Goal: Information Seeking & Learning: Learn about a topic

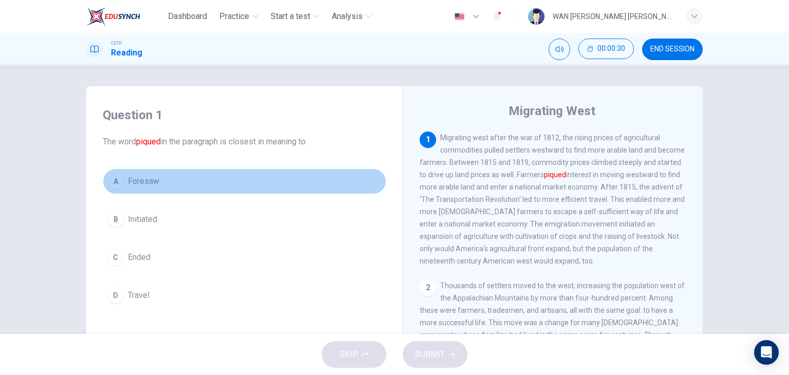
click at [139, 179] on span "Foresaw" at bounding box center [143, 181] width 31 height 12
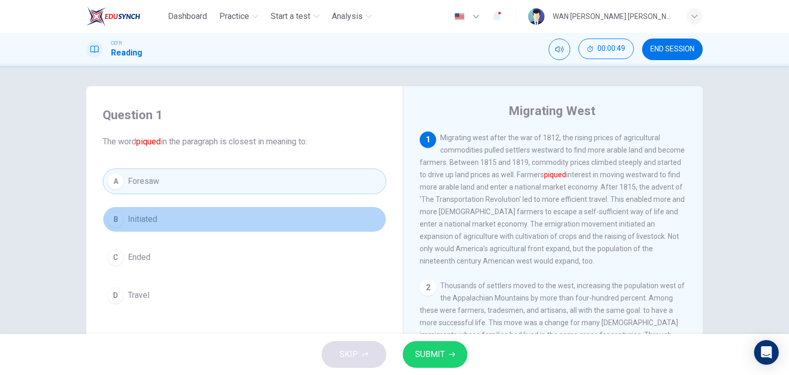
click at [208, 219] on button "B Initiated" at bounding box center [245, 220] width 284 height 26
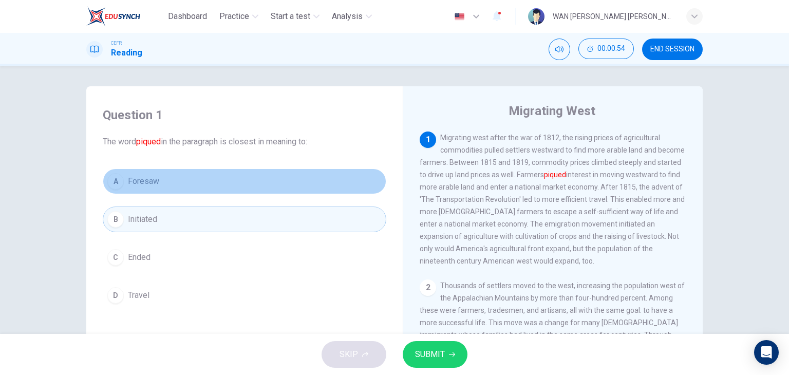
click at [199, 175] on button "A Foresaw" at bounding box center [245, 182] width 284 height 26
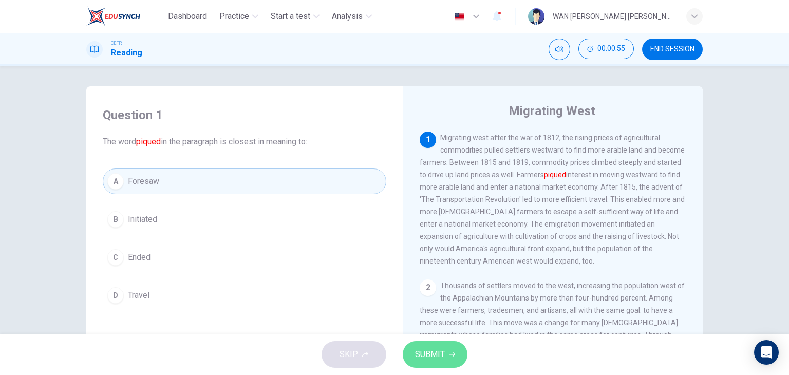
click at [439, 356] on span "SUBMIT" at bounding box center [430, 354] width 30 height 14
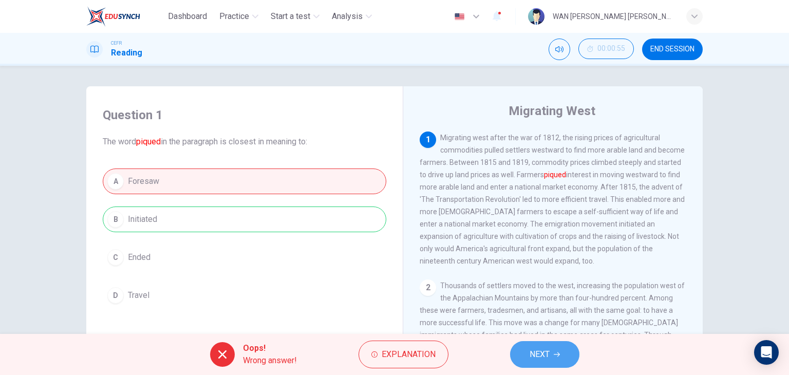
click at [549, 352] on span "NEXT" at bounding box center [540, 354] width 20 height 14
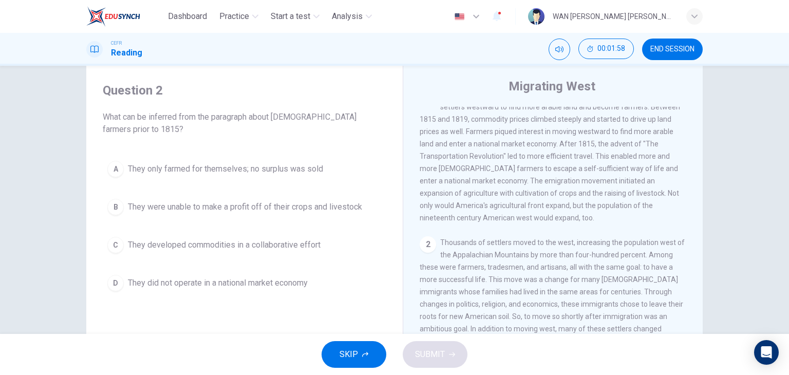
scroll to position [25, 0]
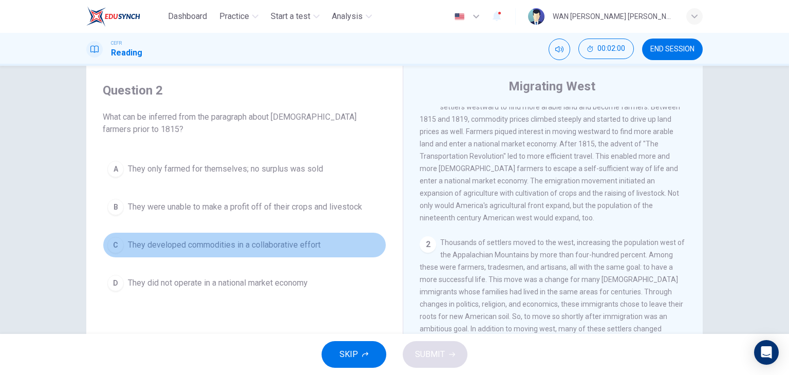
click at [273, 244] on span "They developed commodities in a collaborative effort" at bounding box center [224, 245] width 193 height 12
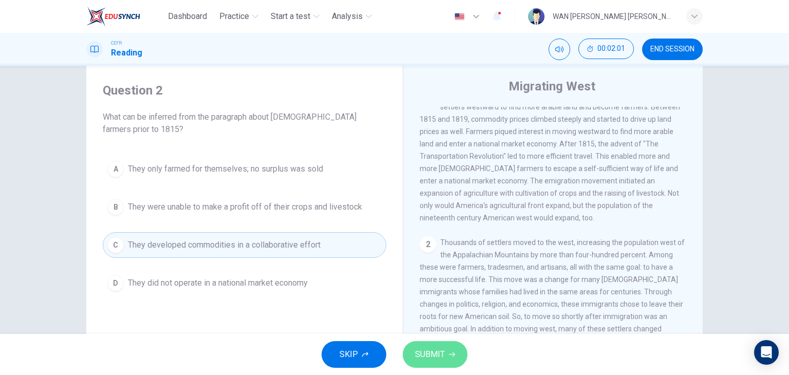
click at [422, 349] on span "SUBMIT" at bounding box center [430, 354] width 30 height 14
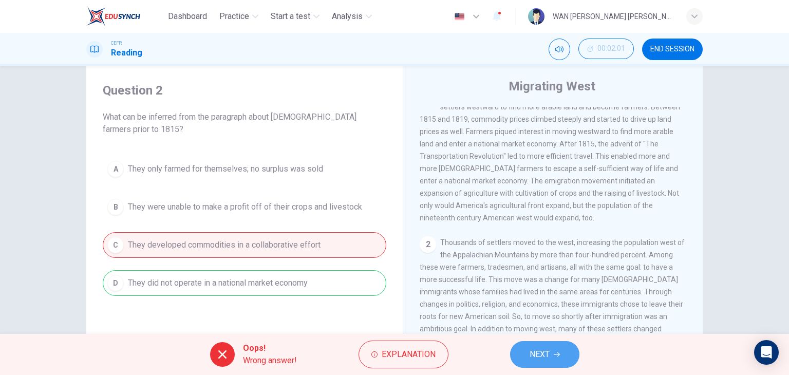
click at [544, 354] on span "NEXT" at bounding box center [540, 354] width 20 height 14
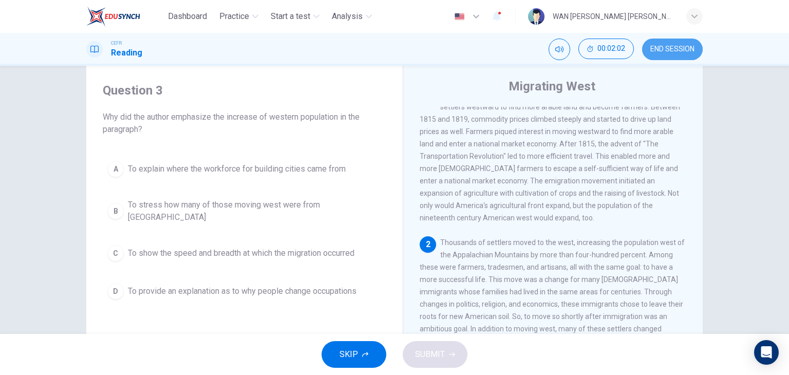
click at [671, 42] on button "END SESSION" at bounding box center [672, 50] width 61 height 22
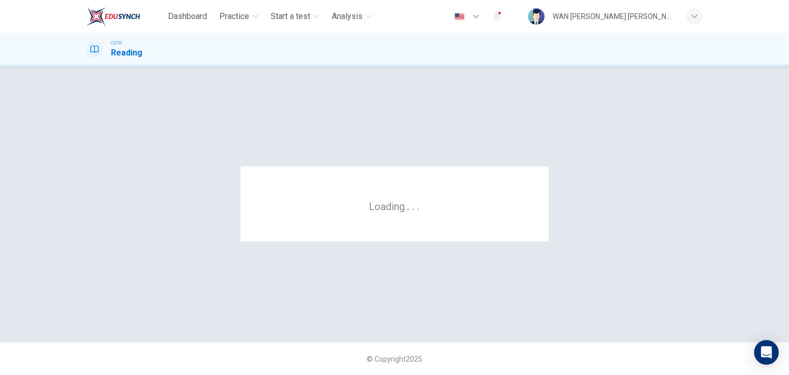
scroll to position [0, 0]
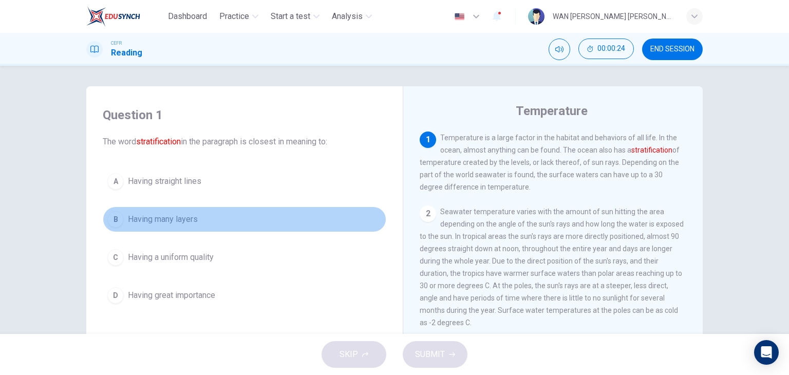
click at [192, 216] on span "Having many layers" at bounding box center [163, 219] width 70 height 12
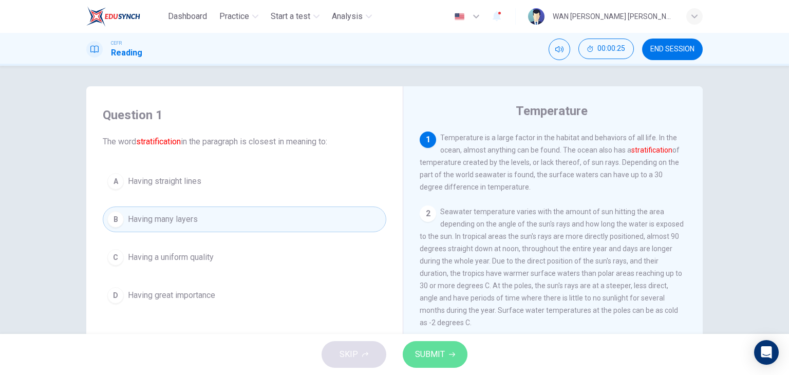
click at [443, 354] on span "SUBMIT" at bounding box center [430, 354] width 30 height 14
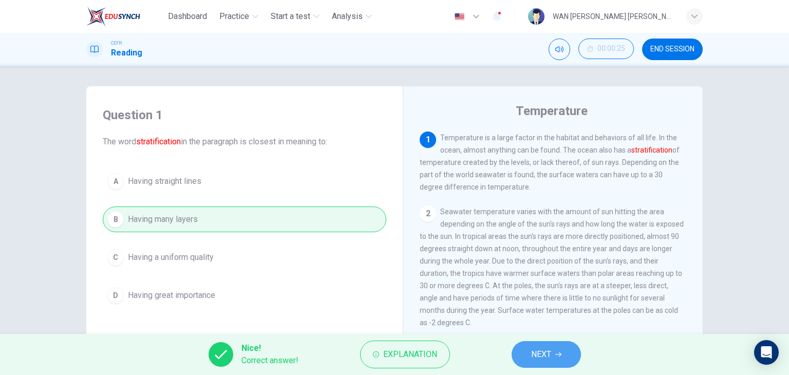
click at [545, 360] on span "NEXT" at bounding box center [541, 354] width 20 height 14
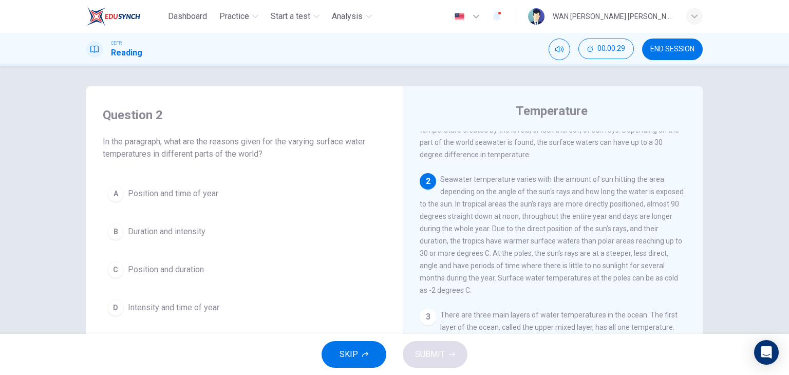
scroll to position [32, 0]
click at [189, 196] on span "Position and time of year" at bounding box center [173, 194] width 90 height 12
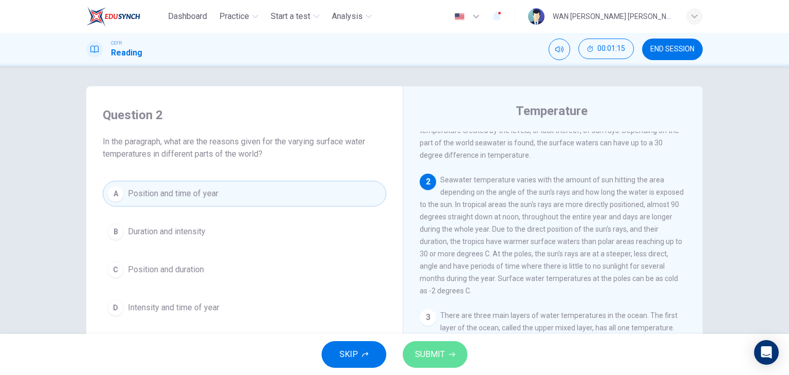
click at [444, 355] on button "SUBMIT" at bounding box center [435, 354] width 65 height 27
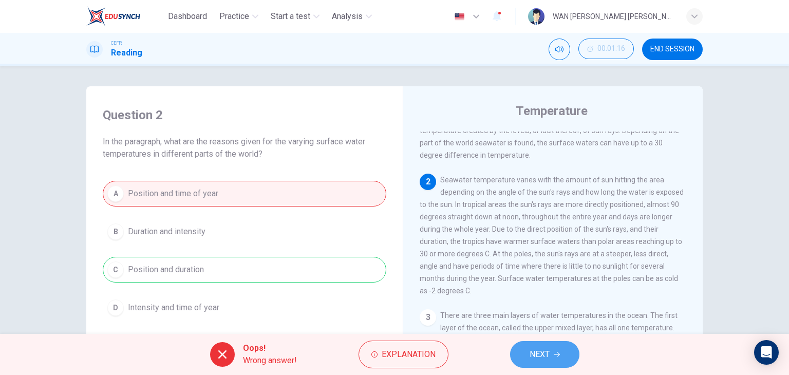
click at [538, 356] on span "NEXT" at bounding box center [540, 354] width 20 height 14
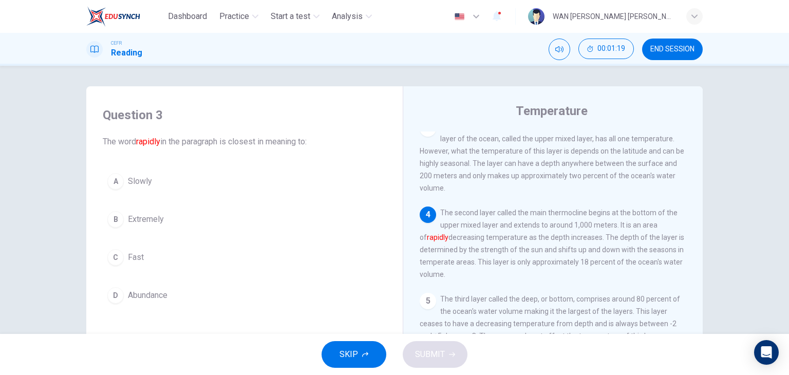
scroll to position [223, 0]
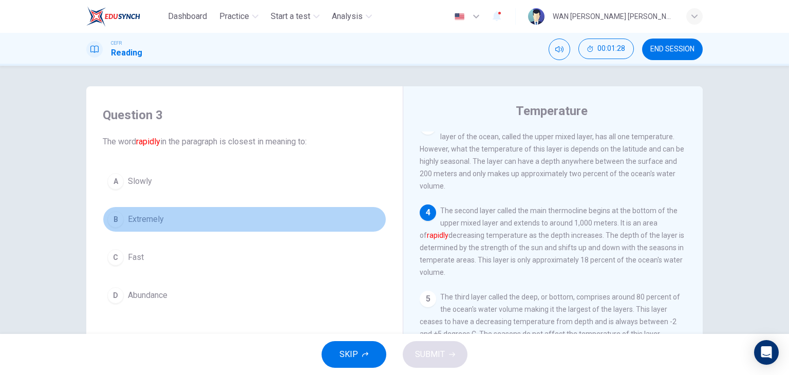
click at [139, 216] on span "Extremely" at bounding box center [146, 219] width 36 height 12
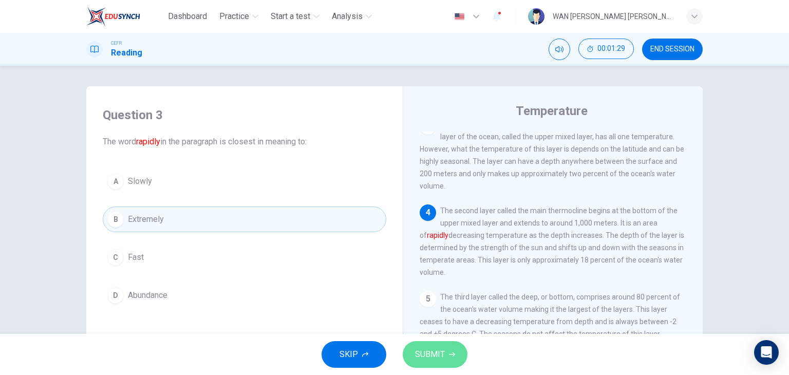
click at [438, 348] on span "SUBMIT" at bounding box center [430, 354] width 30 height 14
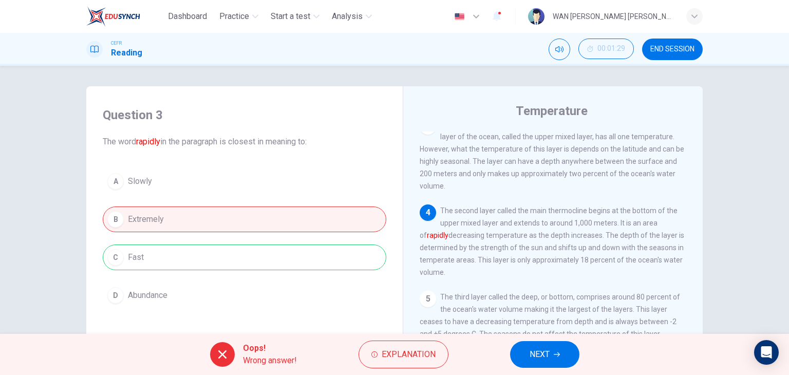
click at [538, 358] on span "NEXT" at bounding box center [540, 354] width 20 height 14
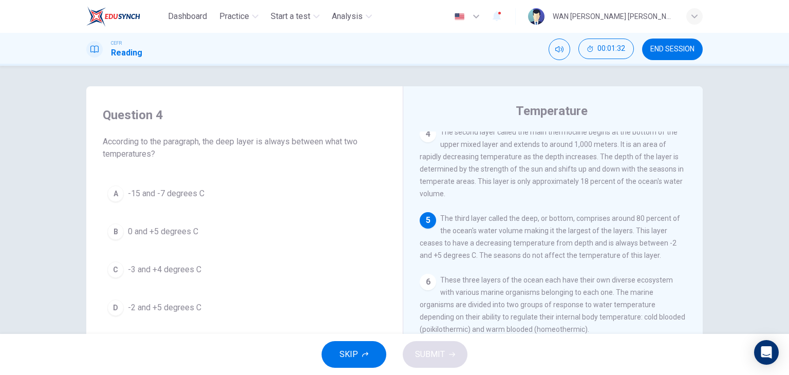
scroll to position [302, 0]
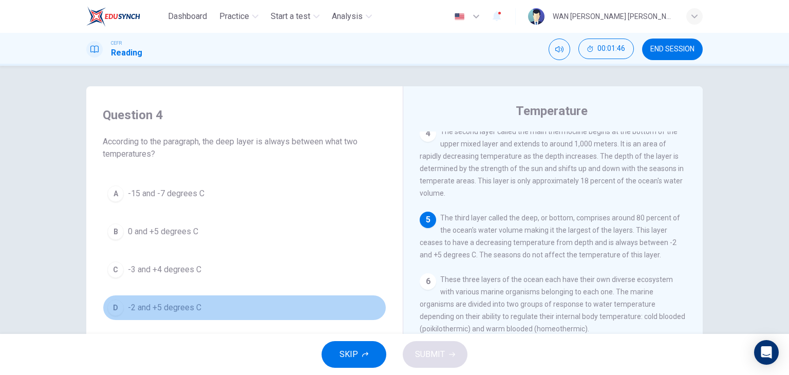
click at [182, 306] on span "-2 and +5 degrees C" at bounding box center [164, 308] width 73 height 12
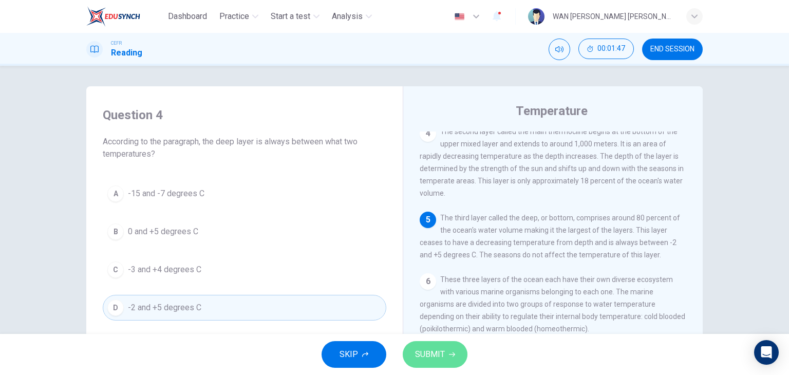
click at [431, 350] on span "SUBMIT" at bounding box center [430, 354] width 30 height 14
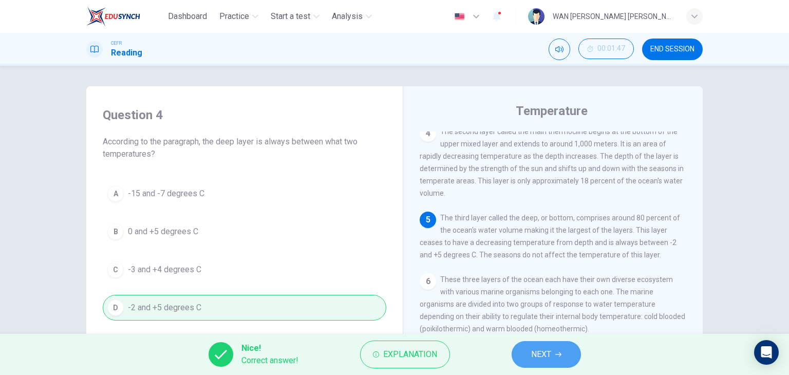
click at [549, 354] on span "NEXT" at bounding box center [541, 354] width 20 height 14
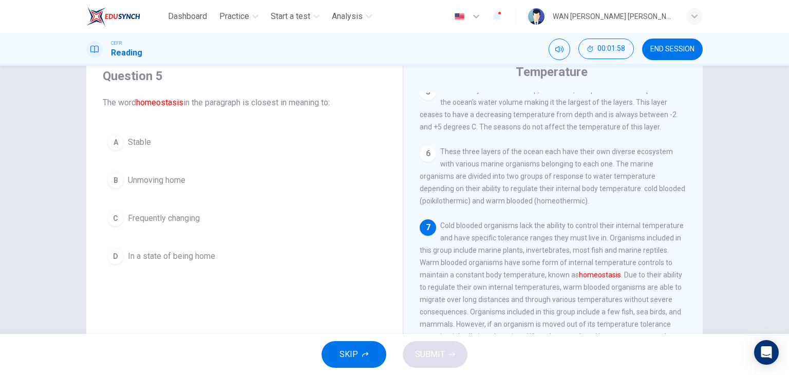
scroll to position [39, 0]
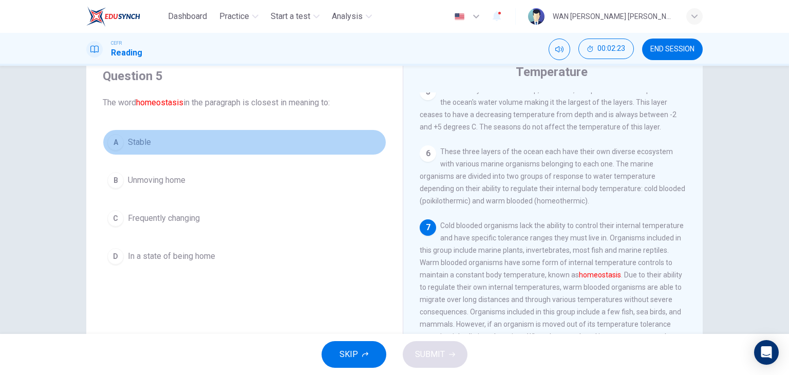
click at [124, 145] on button "A Stable" at bounding box center [245, 143] width 284 height 26
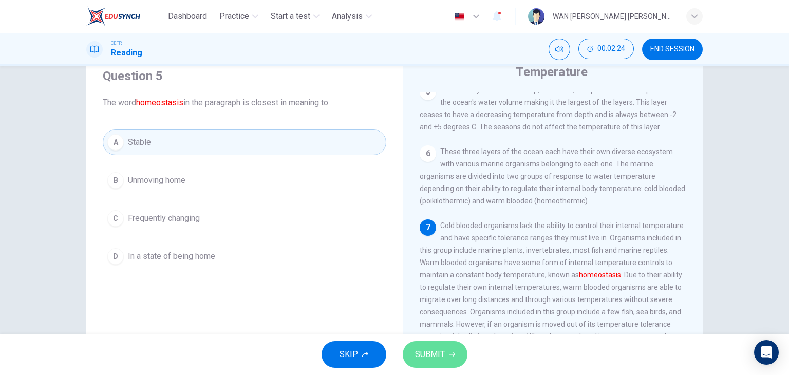
click at [426, 350] on span "SUBMIT" at bounding box center [430, 354] width 30 height 14
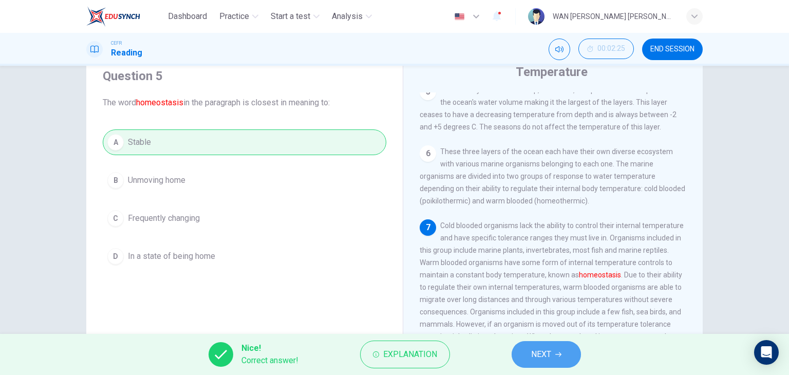
click at [569, 355] on button "NEXT" at bounding box center [546, 354] width 69 height 27
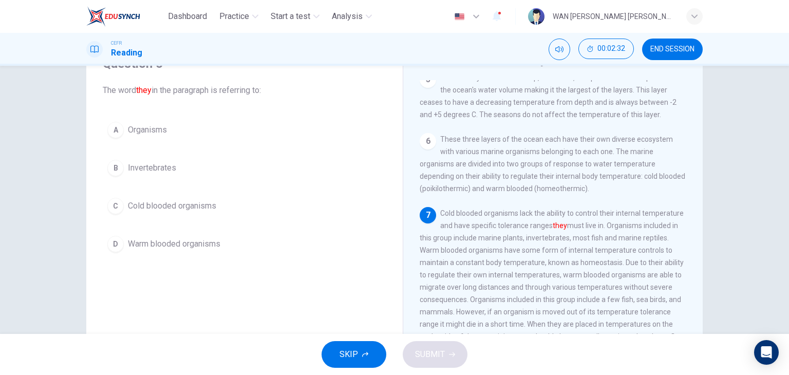
scroll to position [411, 0]
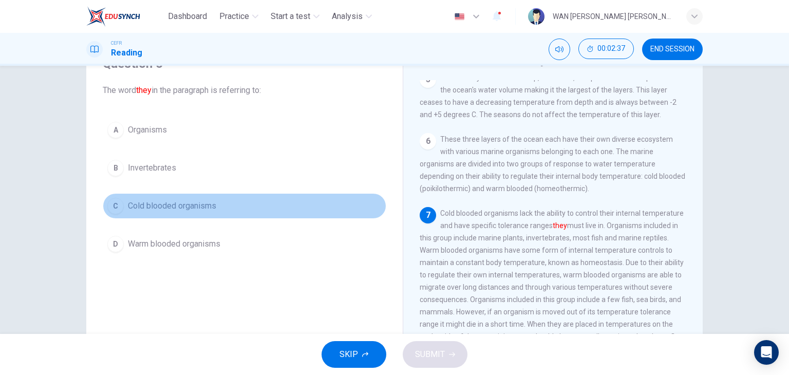
click at [188, 209] on span "Cold blooded organisms" at bounding box center [172, 206] width 88 height 12
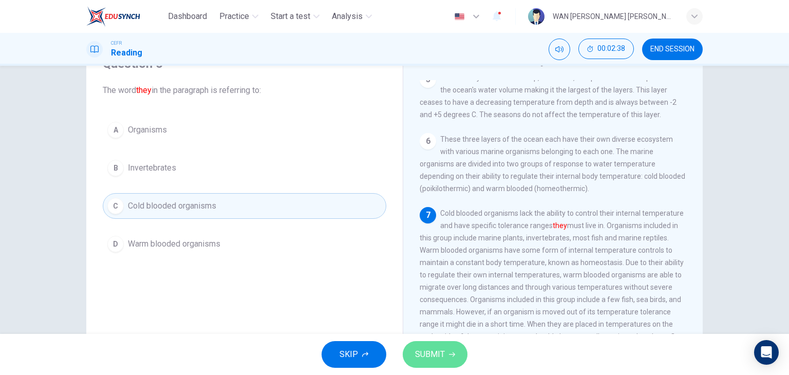
click at [424, 359] on span "SUBMIT" at bounding box center [430, 354] width 30 height 14
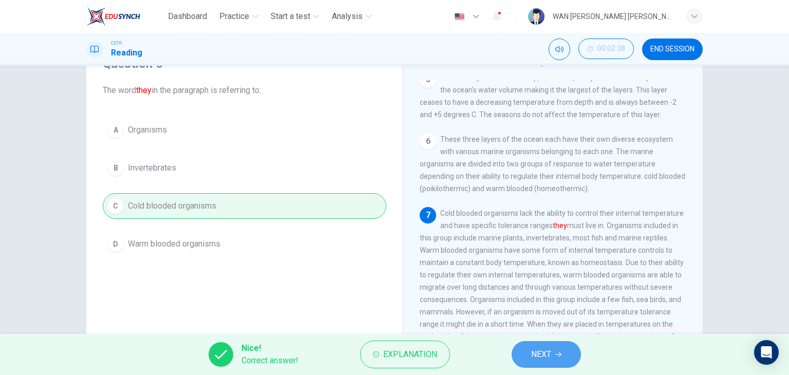
click at [556, 357] on icon "button" at bounding box center [559, 355] width 6 height 6
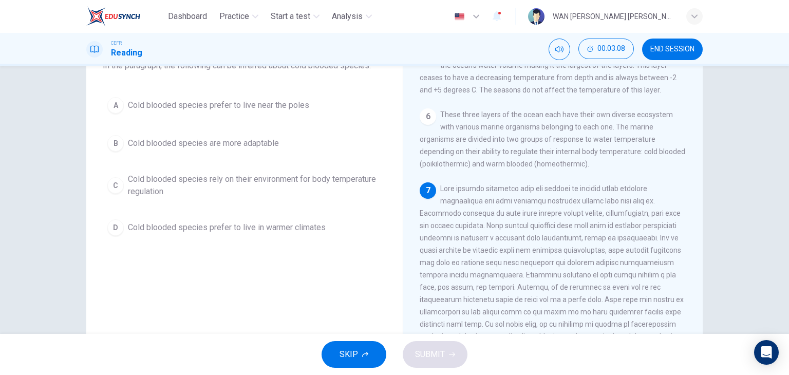
scroll to position [78, 0]
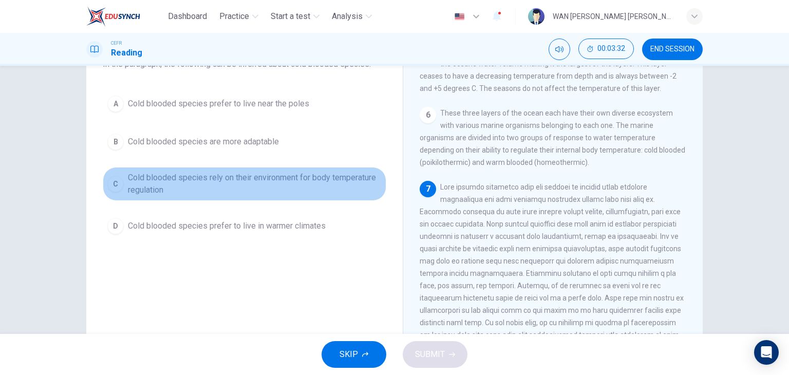
click at [260, 178] on span "Cold blooded species rely on their environment for body temperature regulation" at bounding box center [255, 184] width 254 height 25
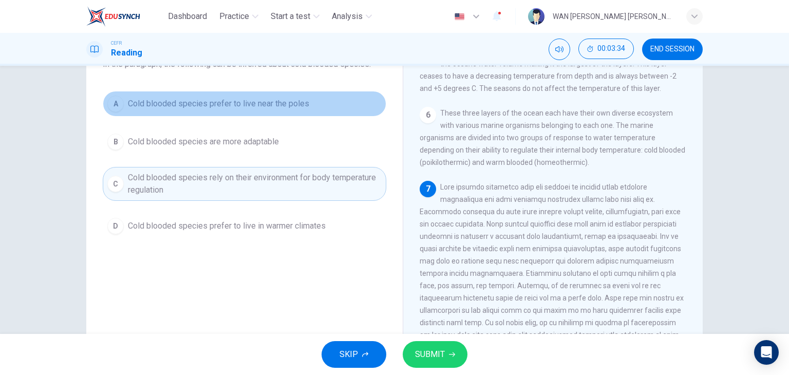
click at [279, 111] on button "A Cold blooded species prefer to live near the poles" at bounding box center [245, 104] width 284 height 26
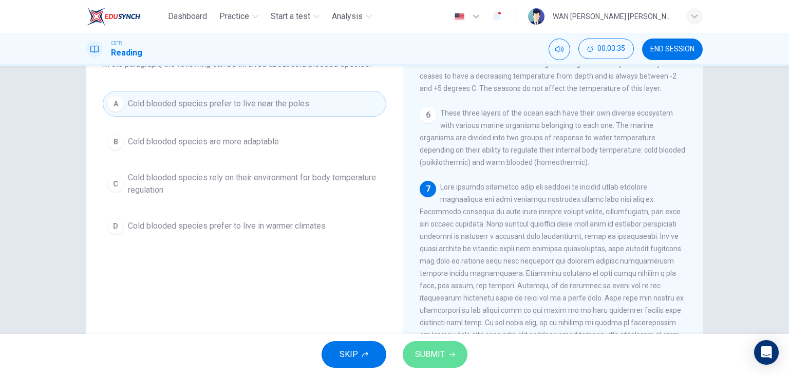
click at [441, 348] on span "SUBMIT" at bounding box center [430, 354] width 30 height 14
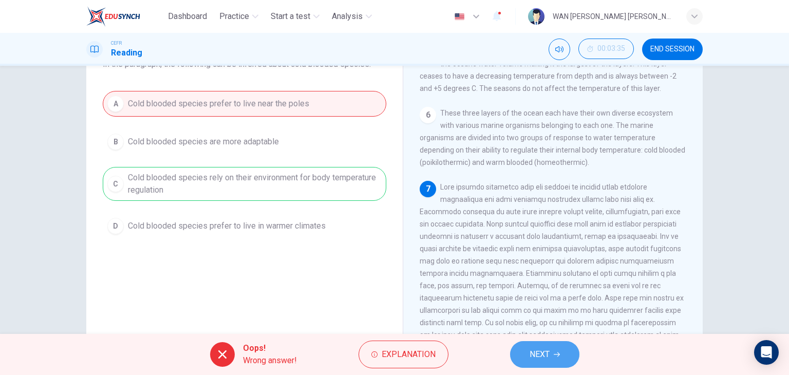
click at [550, 362] on button "NEXT" at bounding box center [544, 354] width 69 height 27
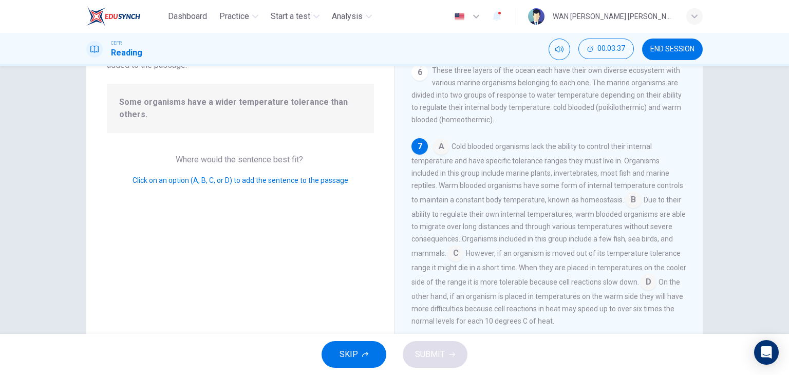
scroll to position [91, 0]
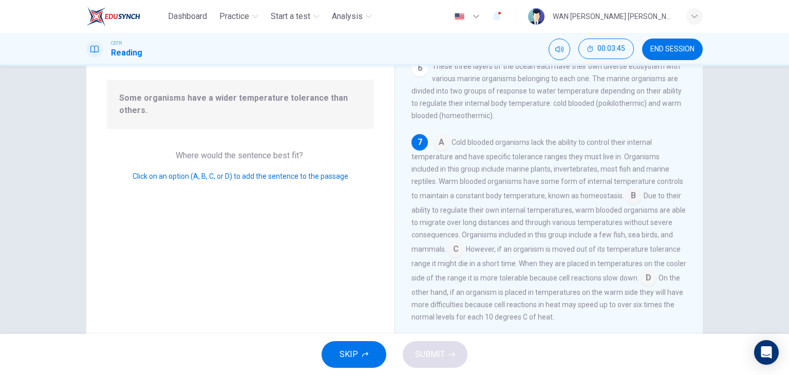
click at [657, 274] on input at bounding box center [648, 279] width 16 height 16
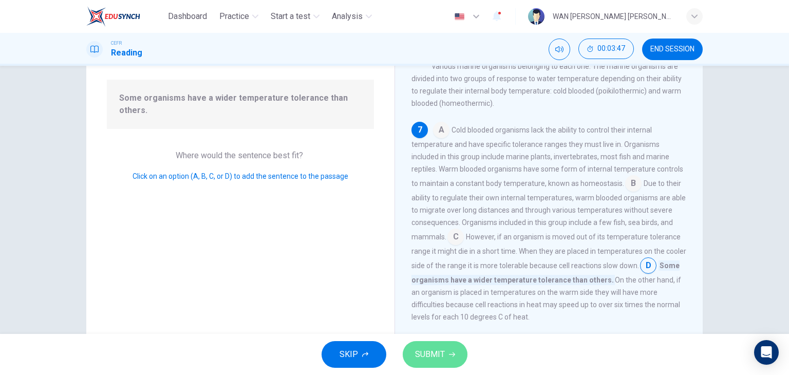
click at [434, 354] on span "SUBMIT" at bounding box center [430, 354] width 30 height 14
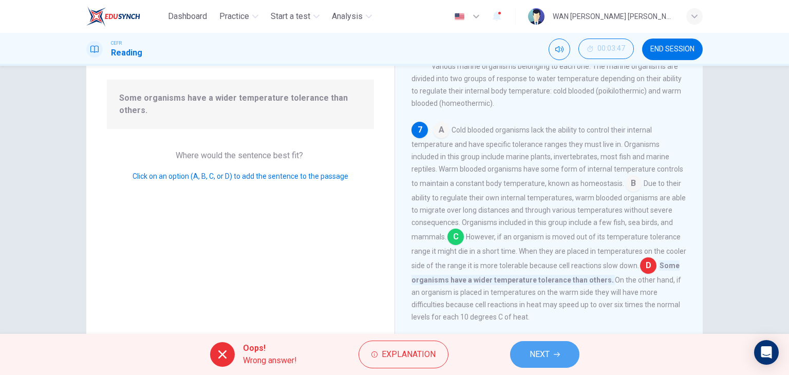
click at [532, 356] on span "NEXT" at bounding box center [540, 354] width 20 height 14
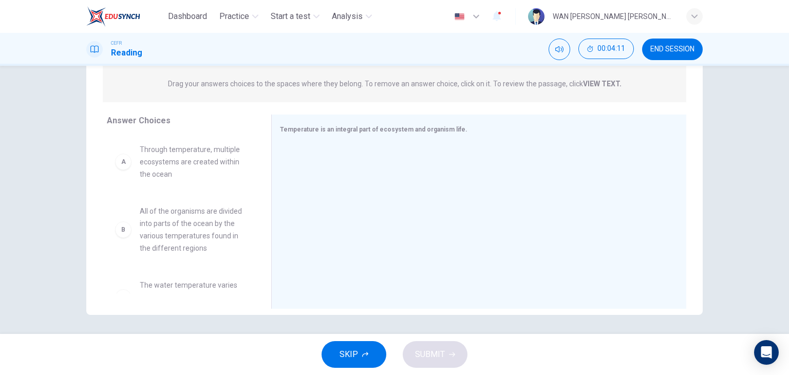
scroll to position [265, 0]
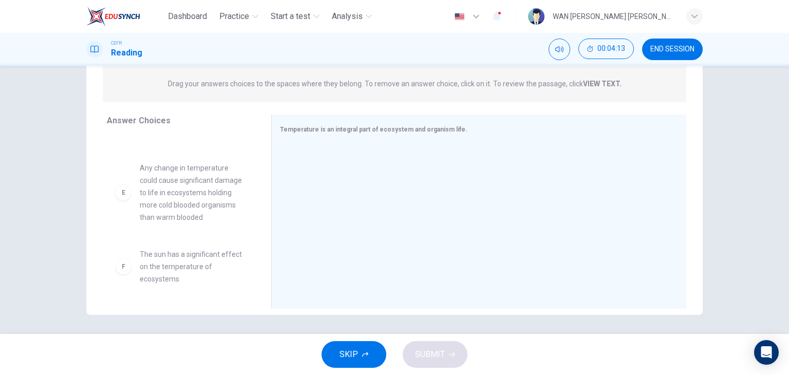
click at [186, 268] on span "The sun has a significant effect on the temperature of ecosystems" at bounding box center [193, 266] width 107 height 37
drag, startPoint x: 201, startPoint y: 263, endPoint x: 381, endPoint y: 176, distance: 200.0
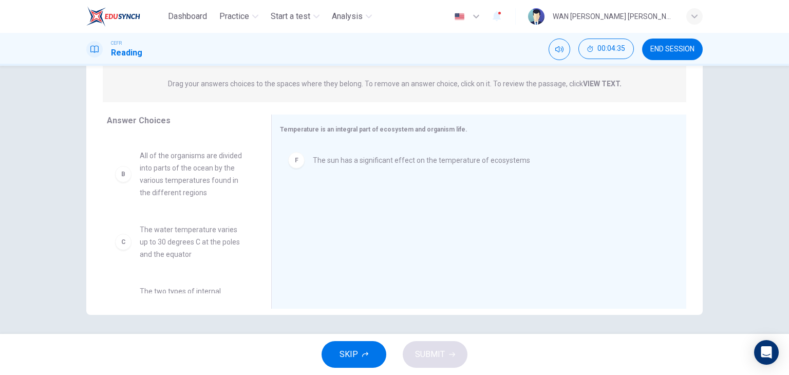
scroll to position [0, 0]
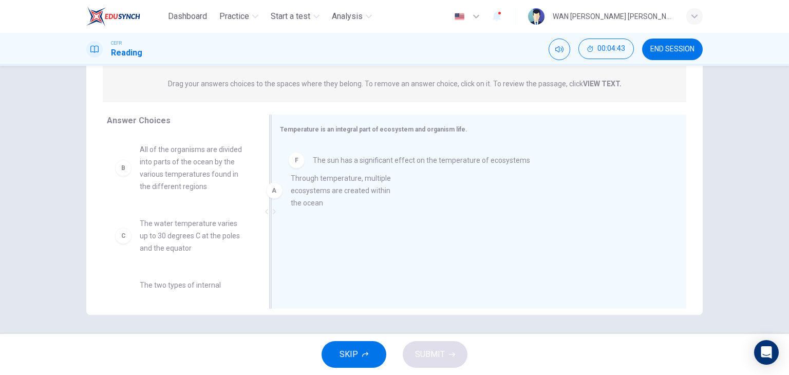
drag, startPoint x: 185, startPoint y: 161, endPoint x: 343, endPoint y: 191, distance: 160.6
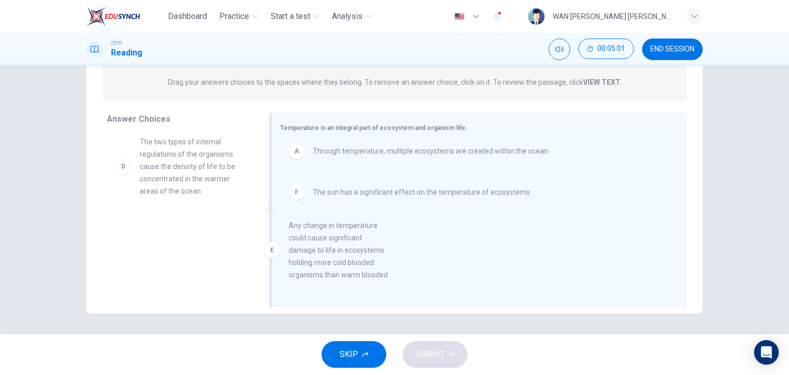
scroll to position [8, 0]
drag, startPoint x: 187, startPoint y: 253, endPoint x: 351, endPoint y: 251, distance: 163.5
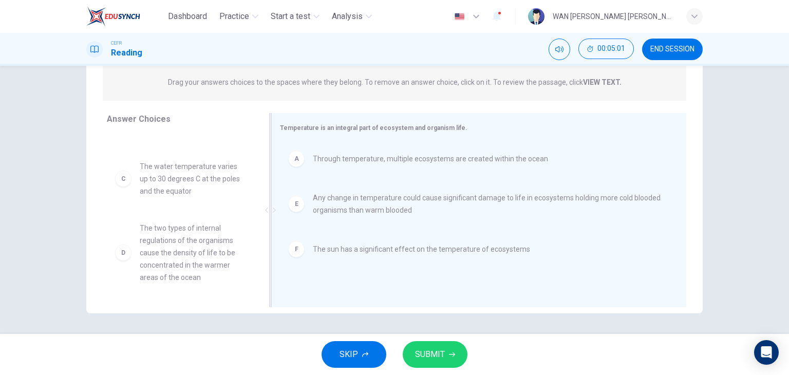
scroll to position [56, 0]
click at [446, 361] on button "SUBMIT" at bounding box center [435, 354] width 65 height 27
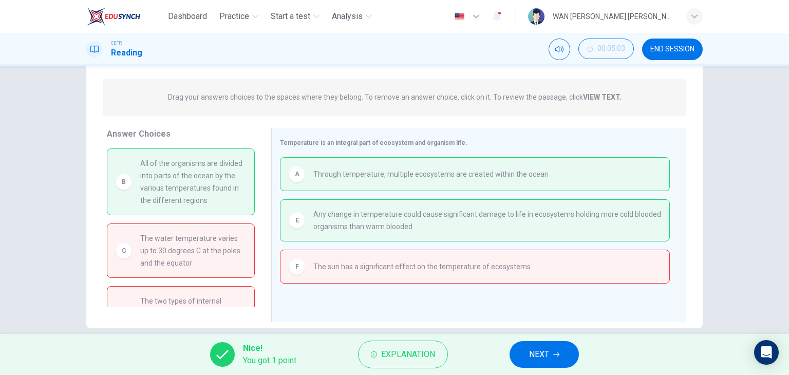
scroll to position [114, 0]
click at [544, 360] on span "NEXT" at bounding box center [539, 354] width 20 height 14
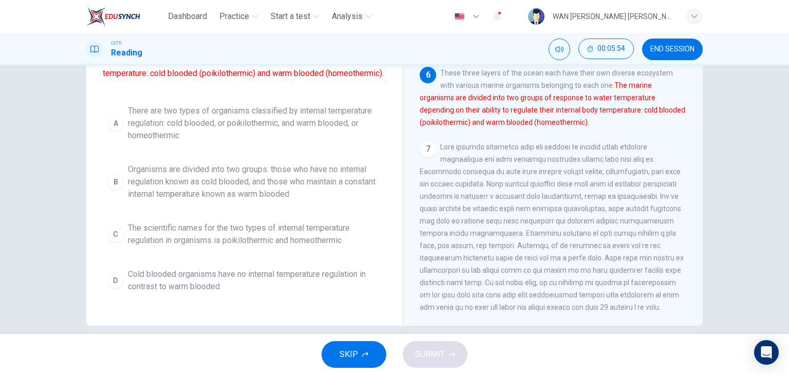
scroll to position [117, 0]
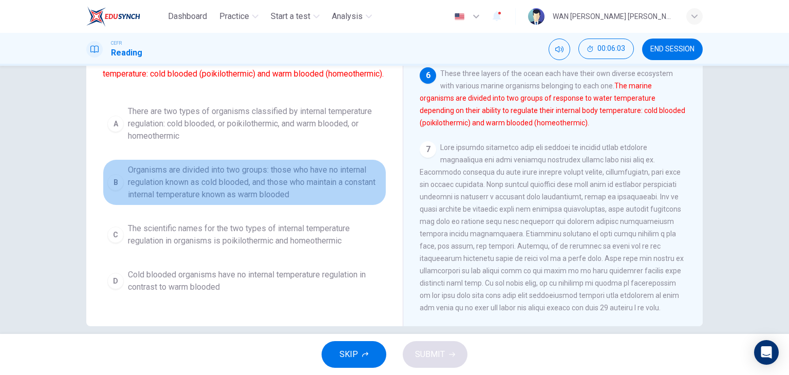
click at [295, 200] on span "Organisms are divided into two groups: those who have no internal regulation kn…" at bounding box center [255, 182] width 254 height 37
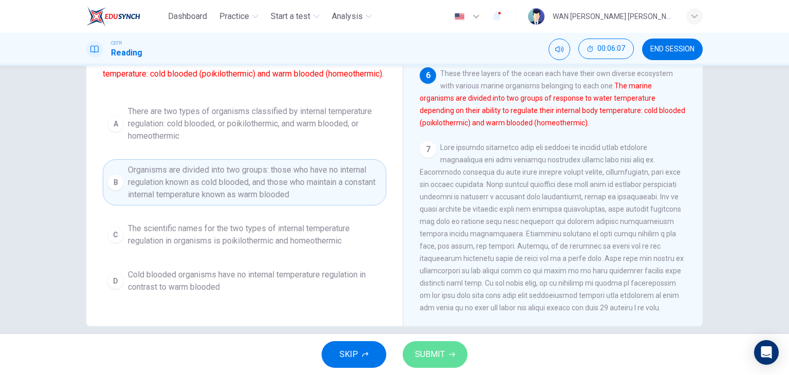
click at [434, 352] on span "SUBMIT" at bounding box center [430, 354] width 30 height 14
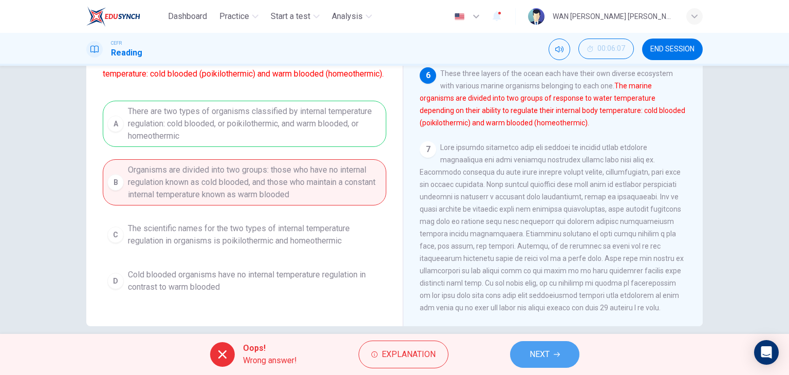
click at [526, 342] on button "NEXT" at bounding box center [544, 354] width 69 height 27
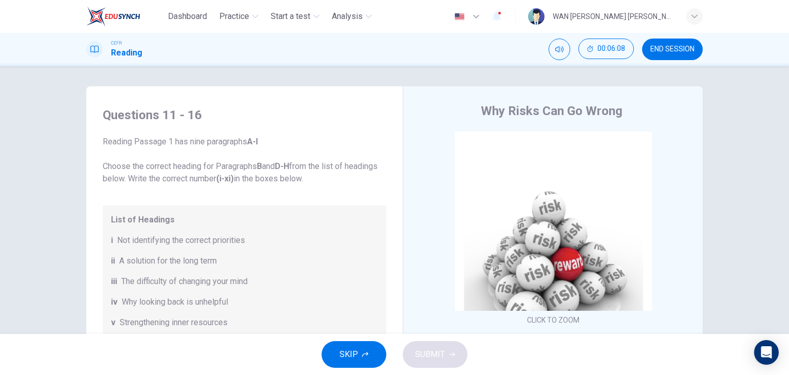
click at [657, 47] on span "END SESSION" at bounding box center [673, 49] width 44 height 8
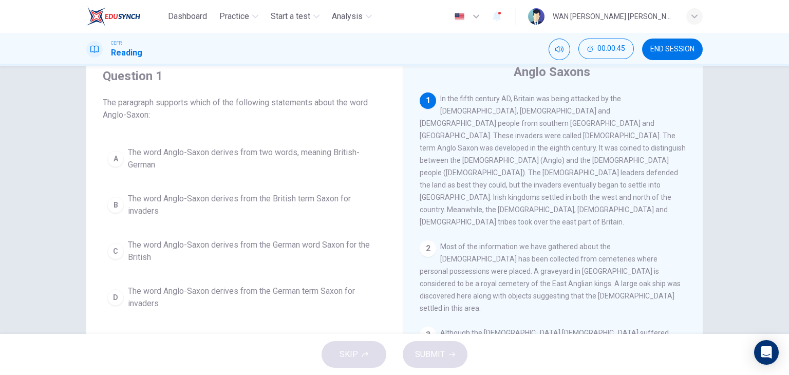
scroll to position [39, 0]
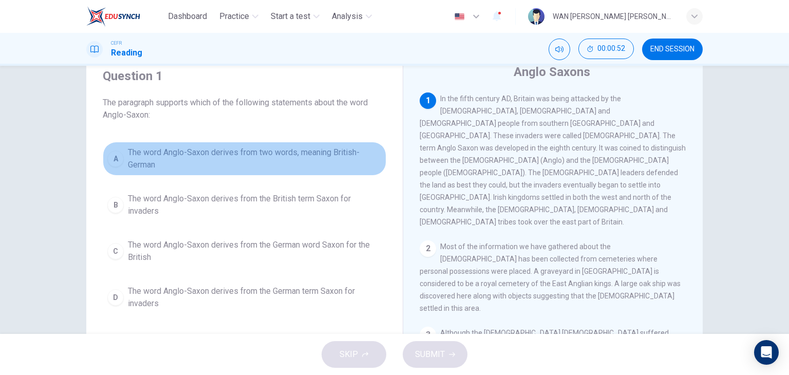
click at [214, 154] on span "The word Anglo-Saxon derives from two words, meaning British-German" at bounding box center [255, 158] width 254 height 25
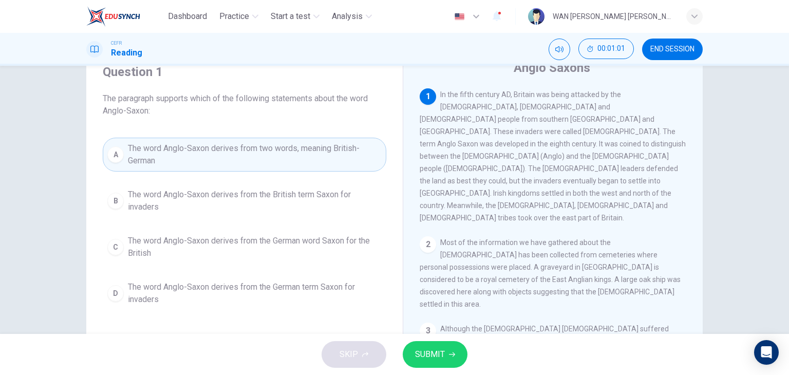
scroll to position [43, 0]
click at [445, 352] on button "SUBMIT" at bounding box center [435, 354] width 65 height 27
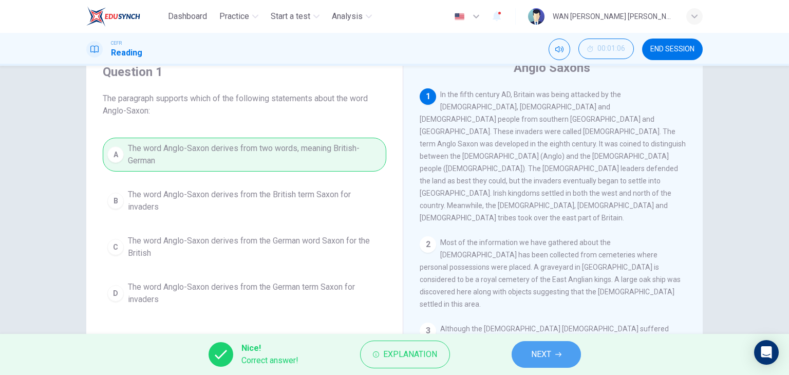
click at [547, 349] on span "NEXT" at bounding box center [541, 354] width 20 height 14
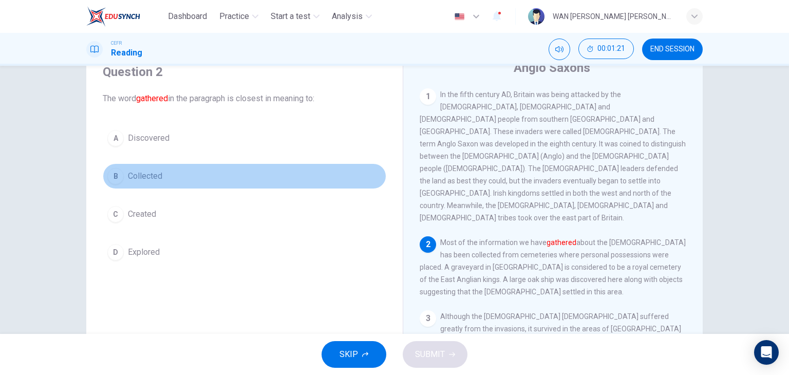
click at [135, 176] on span "Collected" at bounding box center [145, 176] width 34 height 12
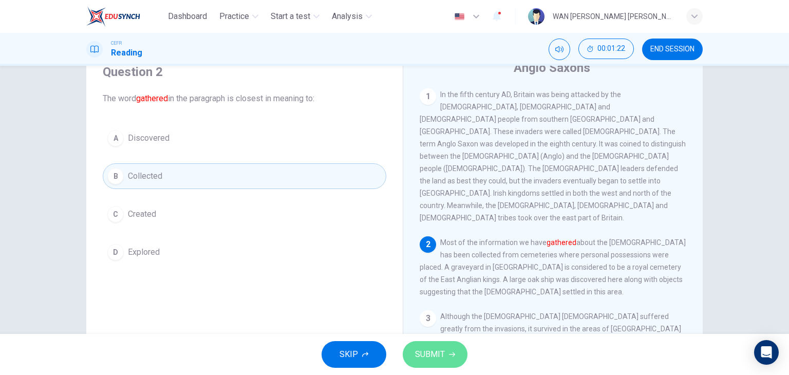
click at [436, 356] on span "SUBMIT" at bounding box center [430, 354] width 30 height 14
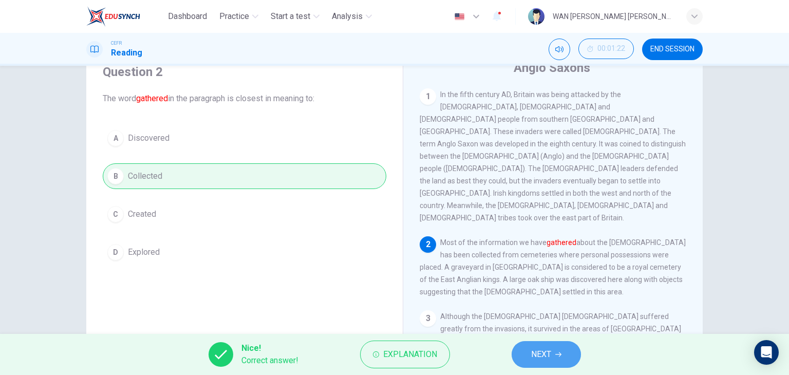
click at [565, 355] on button "NEXT" at bounding box center [546, 354] width 69 height 27
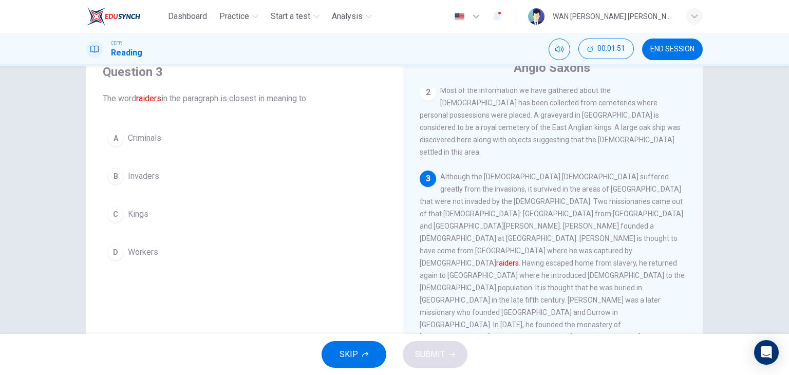
scroll to position [152, 0]
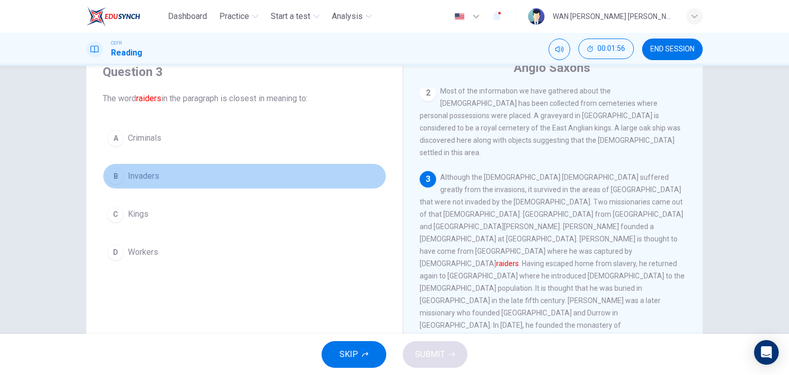
click at [137, 176] on span "Invaders" at bounding box center [143, 176] width 31 height 12
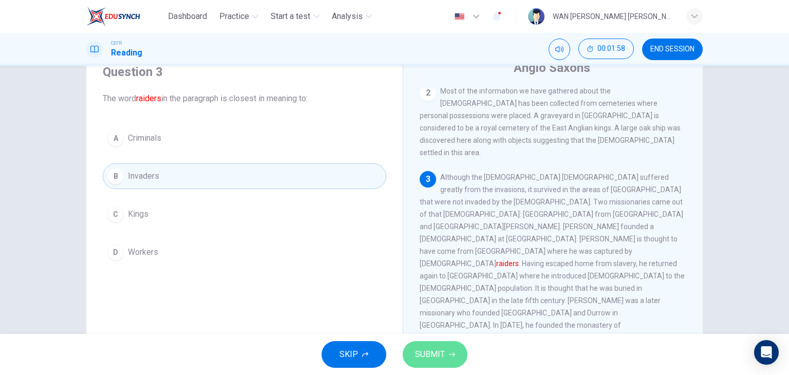
click at [438, 346] on button "SUBMIT" at bounding box center [435, 354] width 65 height 27
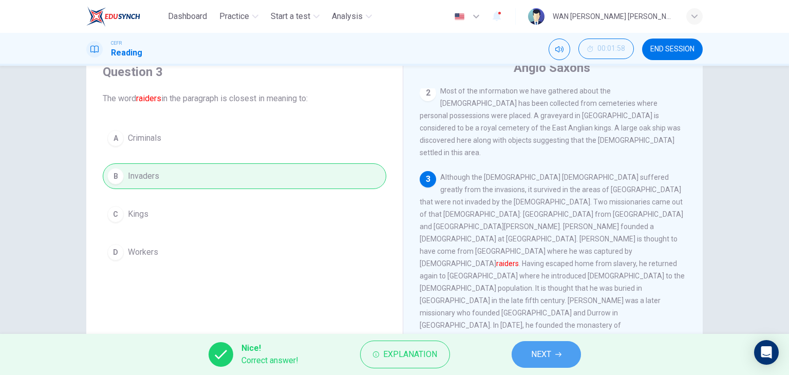
click at [546, 357] on span "NEXT" at bounding box center [541, 354] width 20 height 14
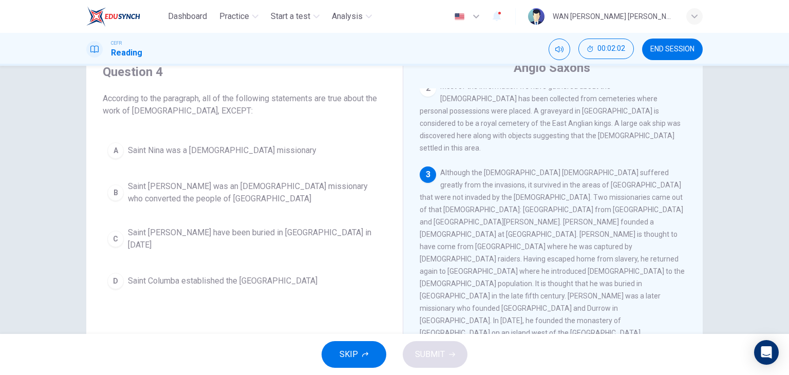
scroll to position [156, 0]
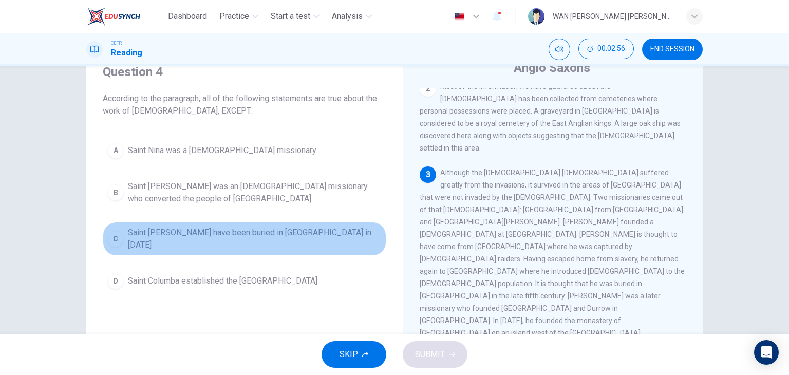
click at [327, 232] on span "Saint [PERSON_NAME] have been buried in [GEOGRAPHIC_DATA] in [DATE]" at bounding box center [255, 239] width 254 height 25
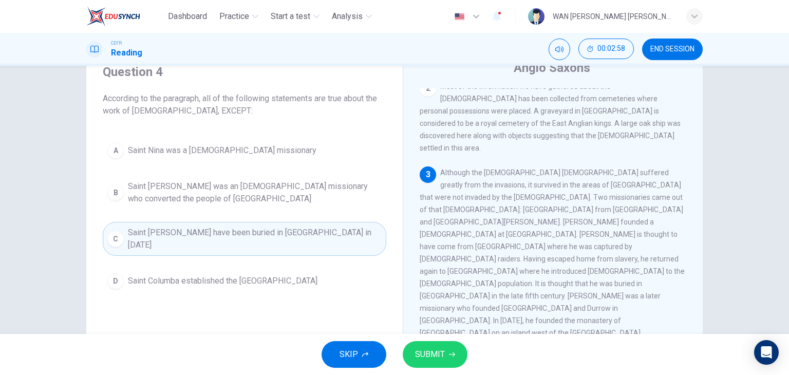
click at [439, 348] on span "SUBMIT" at bounding box center [430, 354] width 30 height 14
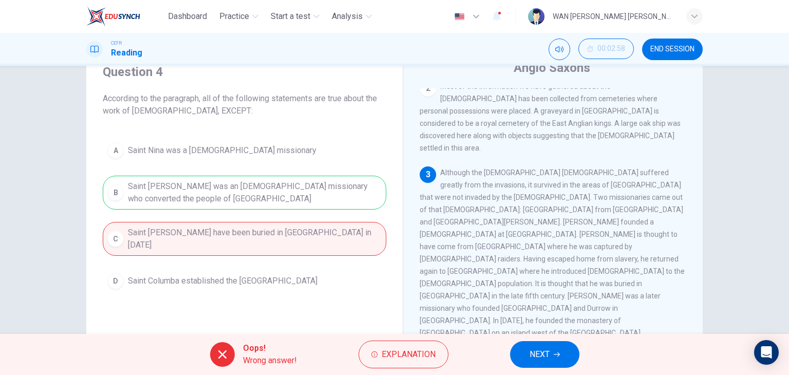
click at [541, 349] on span "NEXT" at bounding box center [540, 354] width 20 height 14
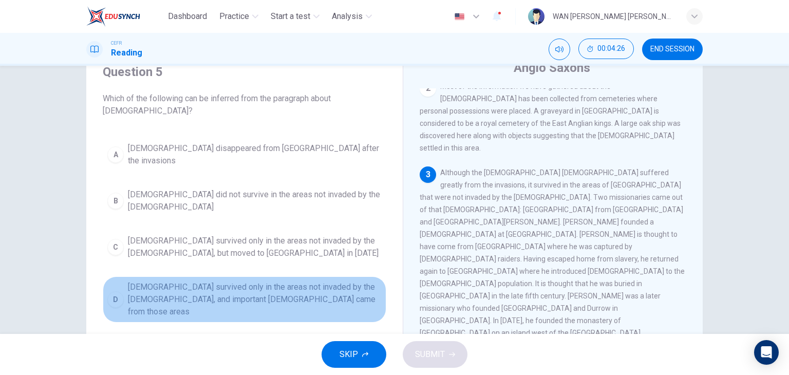
click at [169, 281] on span "[DEMOGRAPHIC_DATA] survived only in the areas not invaded by the [DEMOGRAPHIC_D…" at bounding box center [255, 299] width 254 height 37
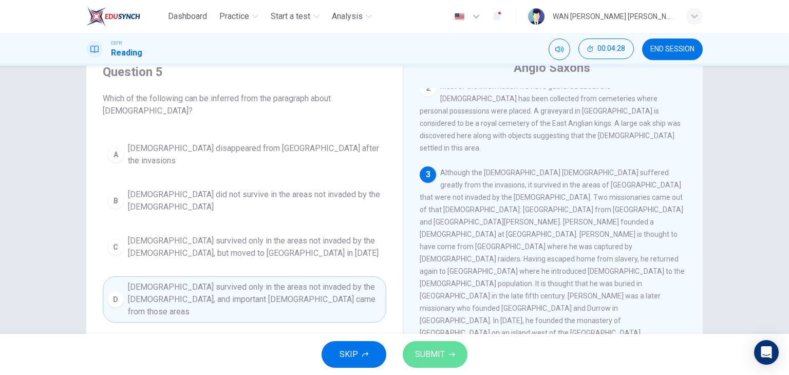
click at [438, 353] on span "SUBMIT" at bounding box center [430, 354] width 30 height 14
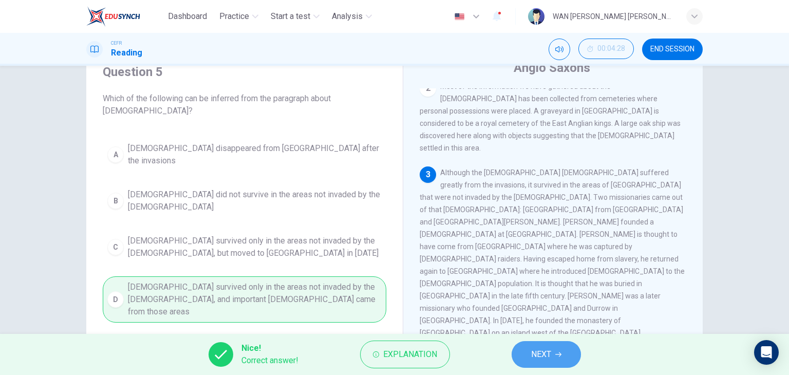
click at [545, 358] on span "NEXT" at bounding box center [541, 354] width 20 height 14
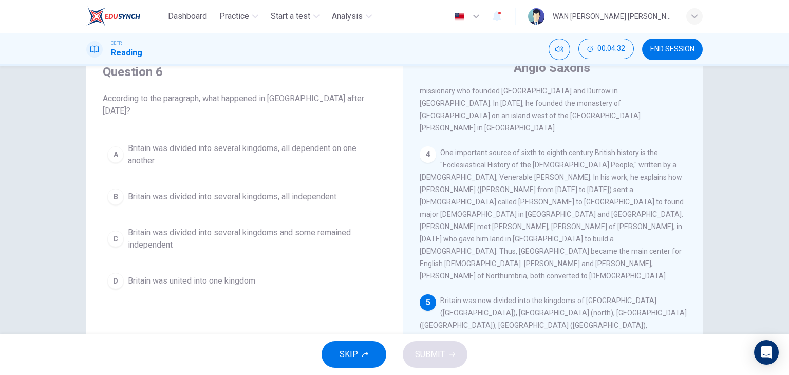
scroll to position [376, 0]
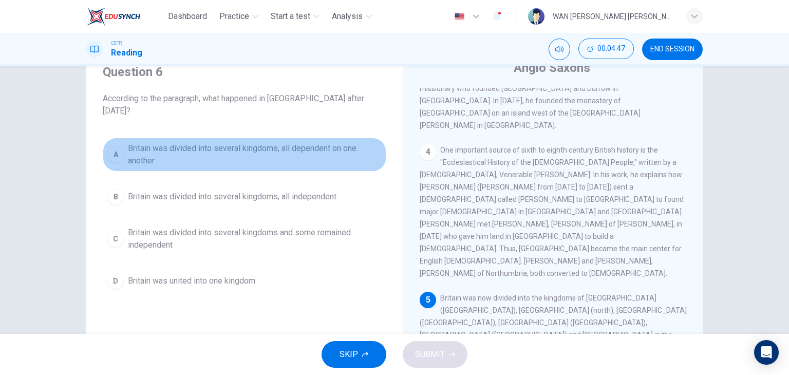
click at [140, 142] on span "Britain was divided into several kingdoms, all dependent on one another" at bounding box center [255, 154] width 254 height 25
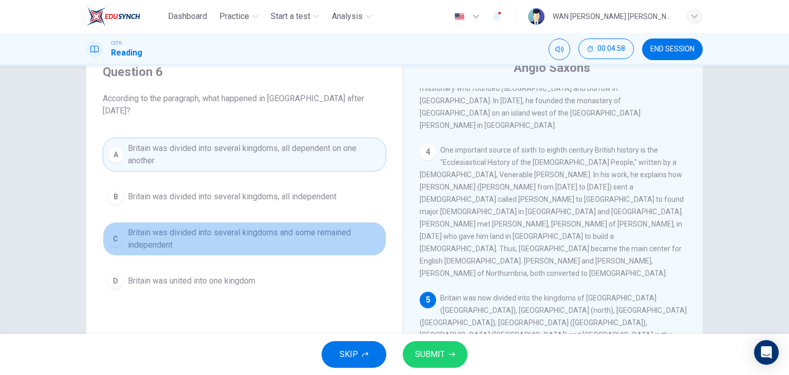
click at [204, 227] on span "Britain was divided into several kingdoms and some remained independent" at bounding box center [255, 239] width 254 height 25
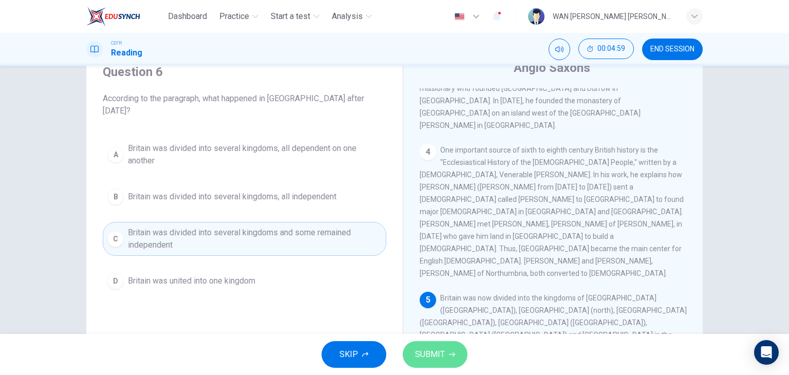
click at [439, 351] on span "SUBMIT" at bounding box center [430, 354] width 30 height 14
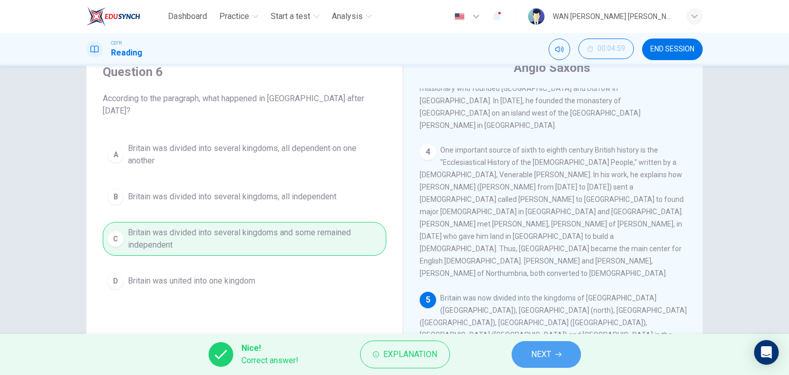
click at [537, 355] on span "NEXT" at bounding box center [541, 354] width 20 height 14
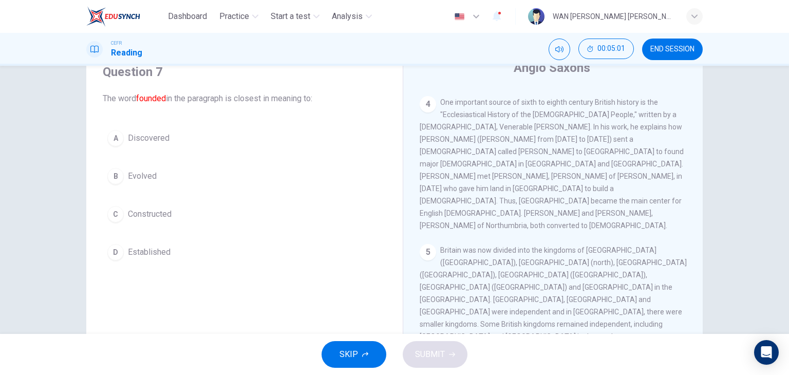
scroll to position [424, 0]
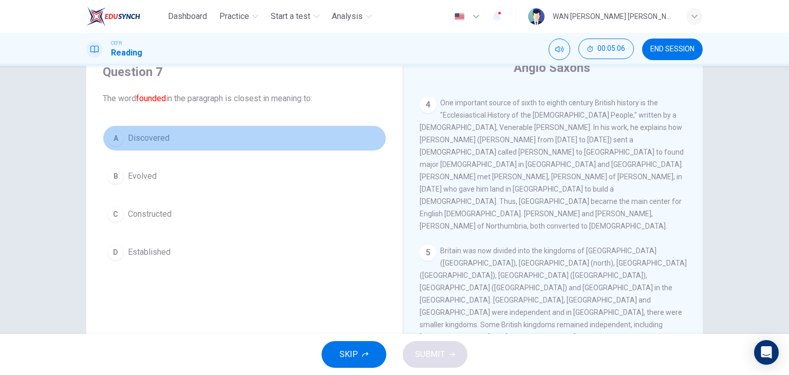
click at [152, 137] on span "Discovered" at bounding box center [149, 138] width 42 height 12
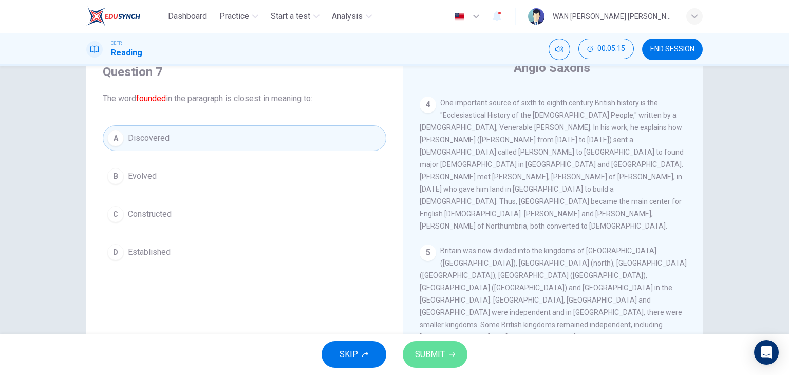
click at [421, 352] on span "SUBMIT" at bounding box center [430, 354] width 30 height 14
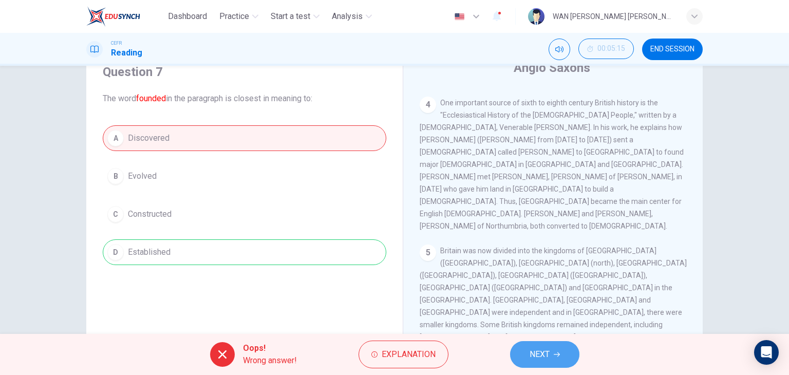
click at [547, 358] on span "NEXT" at bounding box center [540, 354] width 20 height 14
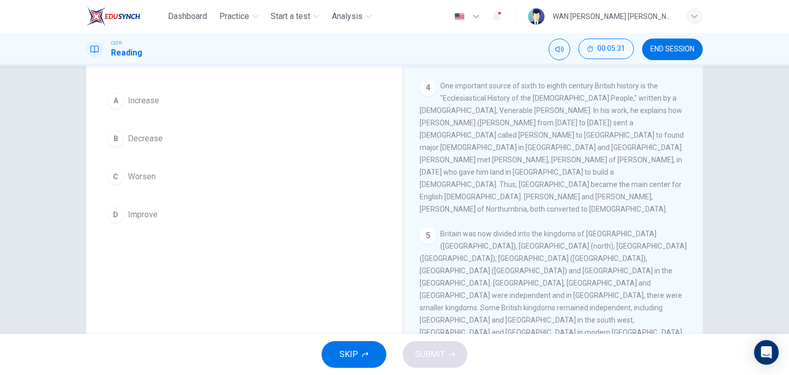
scroll to position [81, 0]
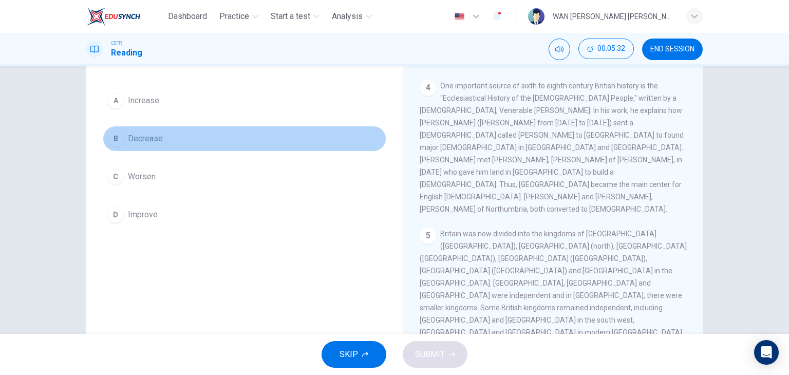
click at [130, 136] on span "Decrease" at bounding box center [145, 139] width 35 height 12
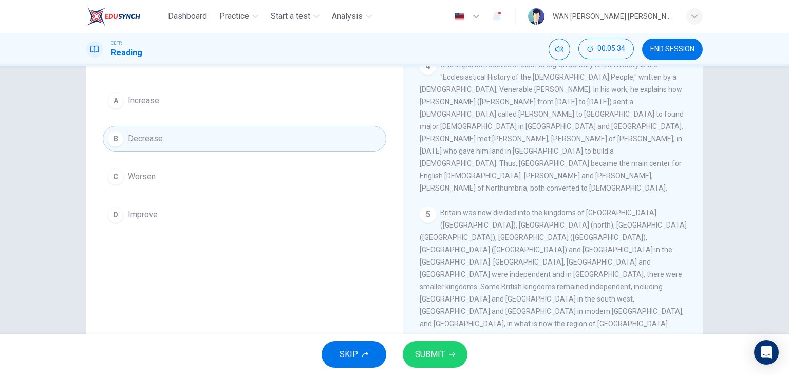
scroll to position [424, 0]
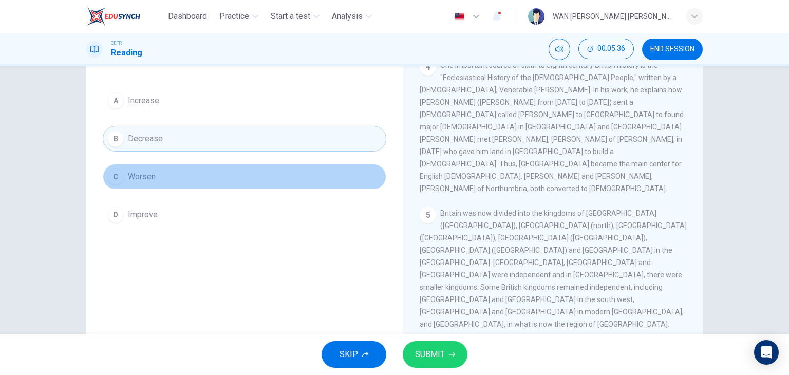
click at [152, 175] on span "Worsen" at bounding box center [142, 177] width 28 height 12
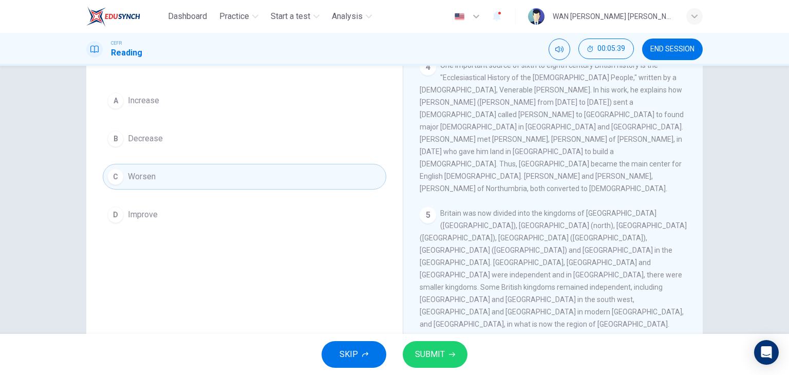
drag, startPoint x: 172, startPoint y: 138, endPoint x: 422, endPoint y: 361, distance: 335.3
click at [422, 361] on div "Dashboard Practice Start a test Analysis English en ​ WAN [PERSON_NAME] [PERSON…" at bounding box center [394, 187] width 789 height 375
click at [422, 361] on span "SUBMIT" at bounding box center [430, 354] width 30 height 14
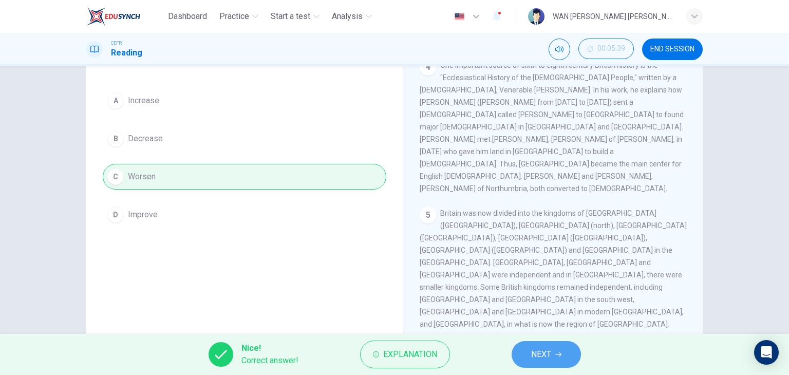
click at [554, 356] on button "NEXT" at bounding box center [546, 354] width 69 height 27
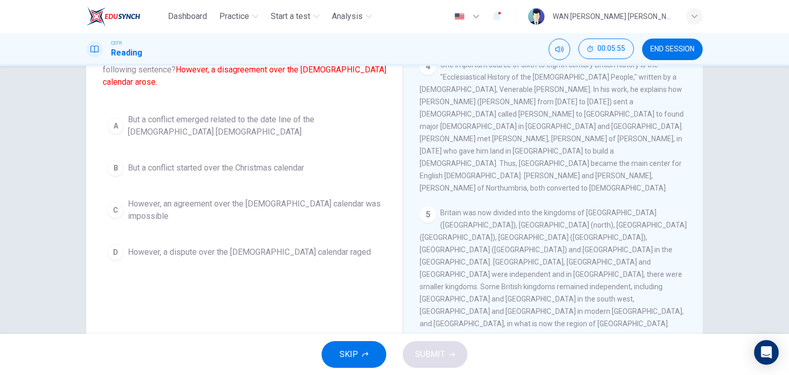
scroll to position [85, 0]
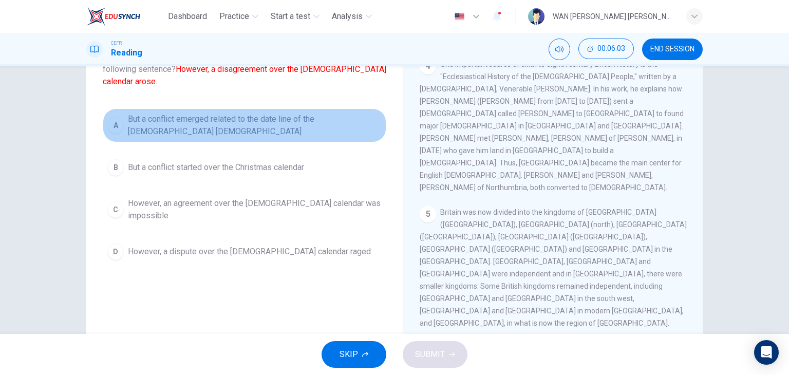
click at [241, 120] on span "But a conflict emerged related to the date line of the [DEMOGRAPHIC_DATA] [DEMO…" at bounding box center [255, 125] width 254 height 25
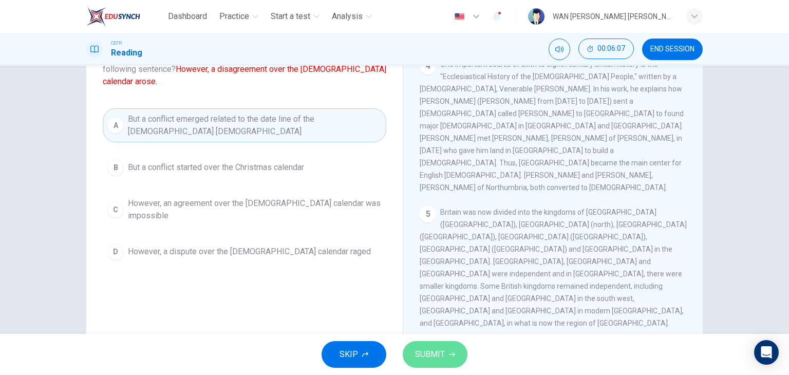
click at [428, 348] on span "SUBMIT" at bounding box center [430, 354] width 30 height 14
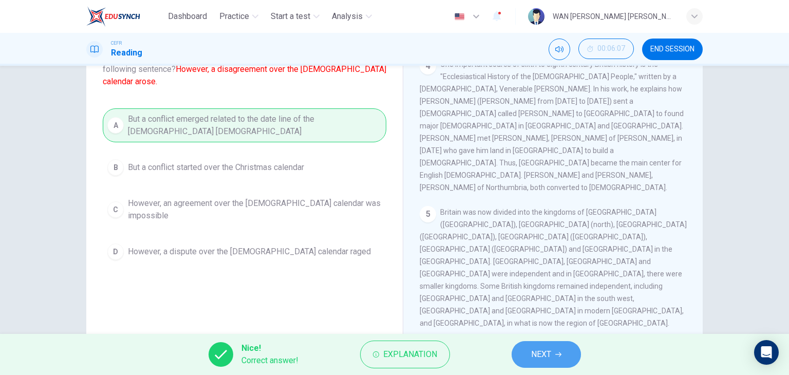
click at [541, 365] on button "NEXT" at bounding box center [546, 354] width 69 height 27
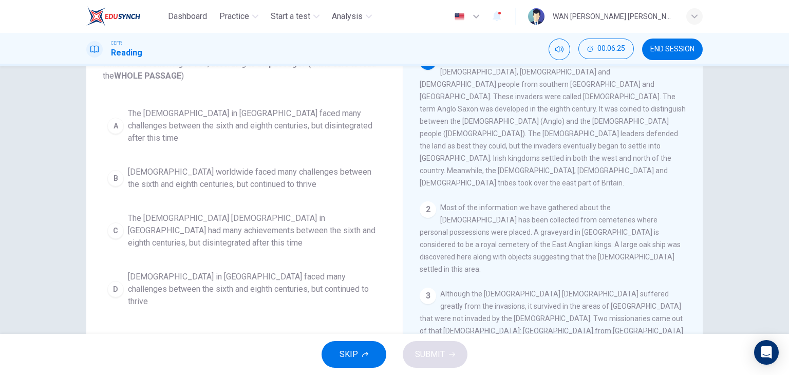
scroll to position [80, 0]
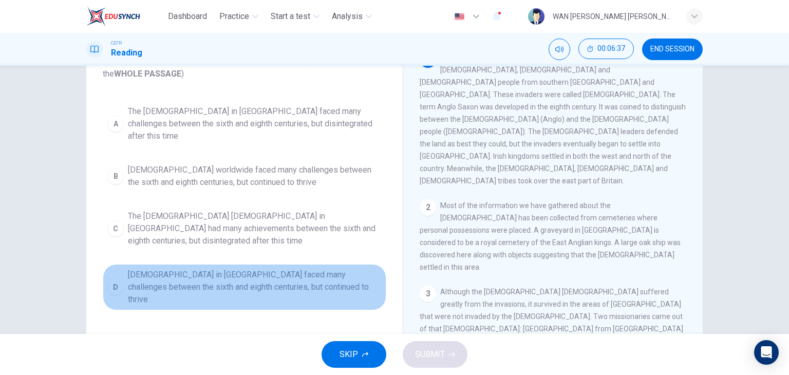
click at [234, 269] on span "[DEMOGRAPHIC_DATA] in [GEOGRAPHIC_DATA] faced many challenges between the sixth…" at bounding box center [255, 287] width 254 height 37
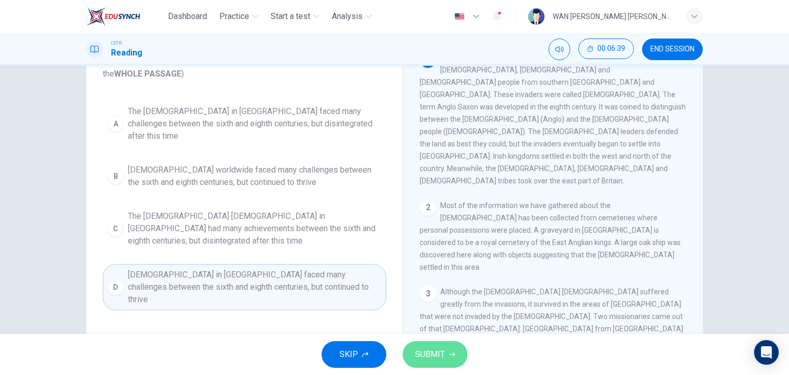
click at [418, 352] on span "SUBMIT" at bounding box center [430, 354] width 30 height 14
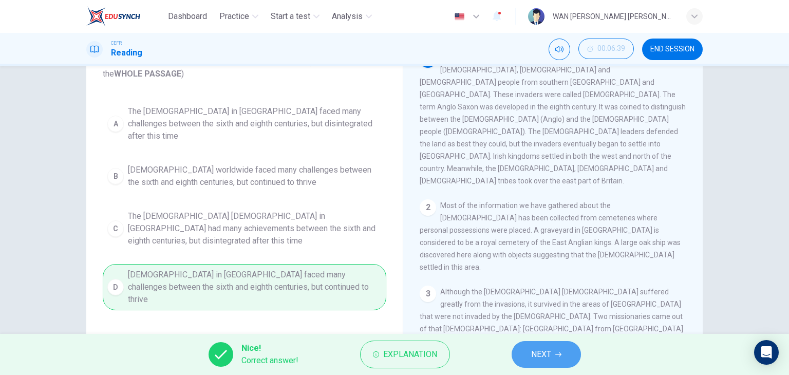
click at [551, 352] on span "NEXT" at bounding box center [541, 354] width 20 height 14
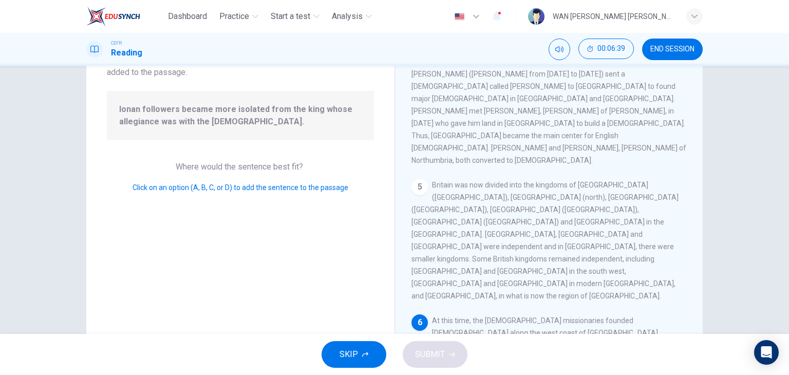
scroll to position [437, 0]
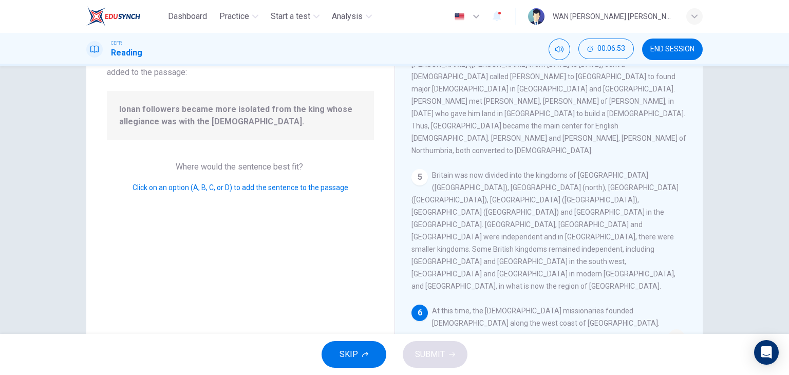
click at [653, 363] on input at bounding box center [661, 371] width 16 height 16
click at [453, 347] on button "SUBMIT" at bounding box center [435, 354] width 65 height 27
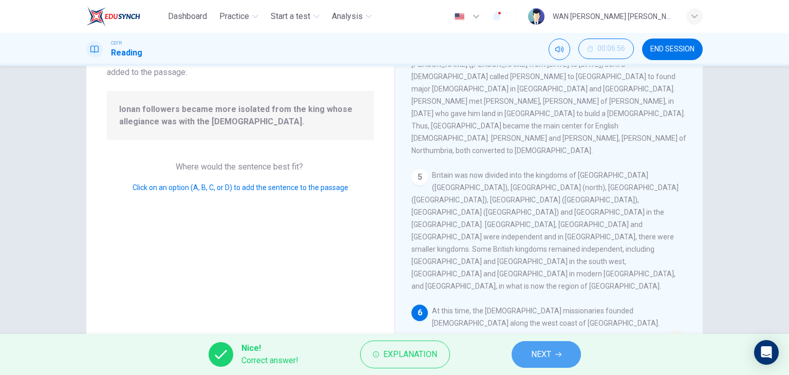
click at [548, 352] on span "NEXT" at bounding box center [541, 354] width 20 height 14
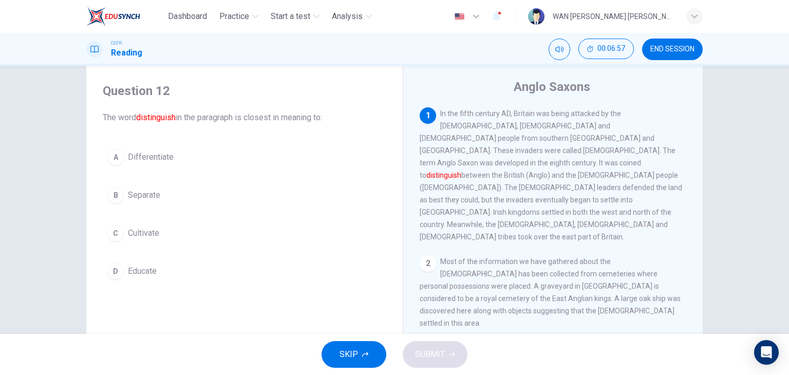
scroll to position [19, 0]
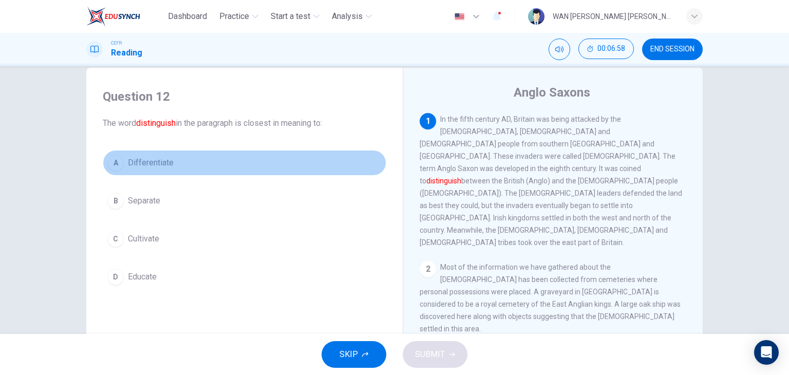
click at [135, 159] on span "Differentiate" at bounding box center [151, 163] width 46 height 12
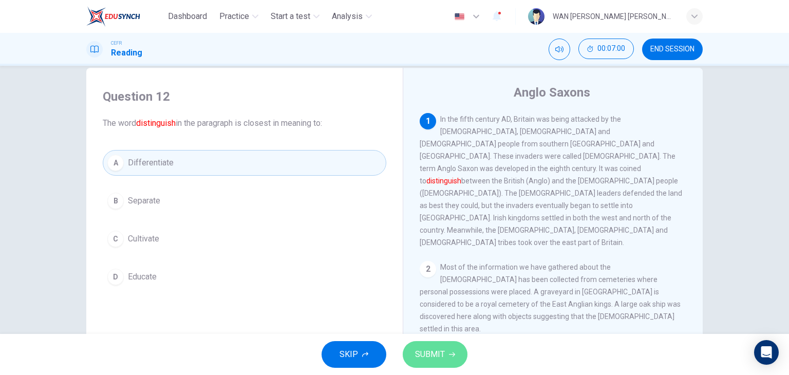
click at [415, 347] on span "SUBMIT" at bounding box center [430, 354] width 30 height 14
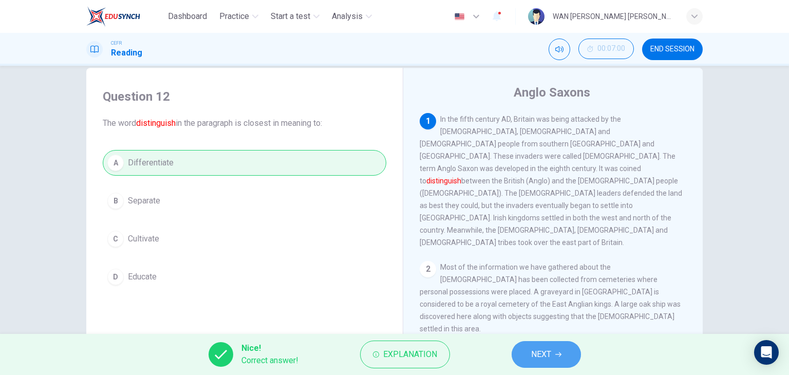
click at [537, 358] on span "NEXT" at bounding box center [541, 354] width 20 height 14
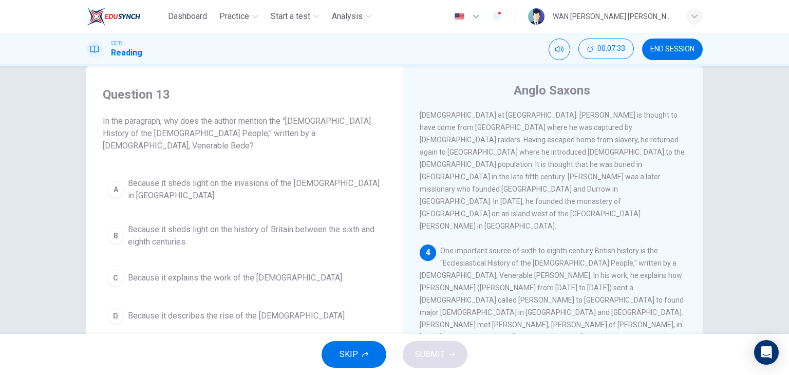
scroll to position [21, 0]
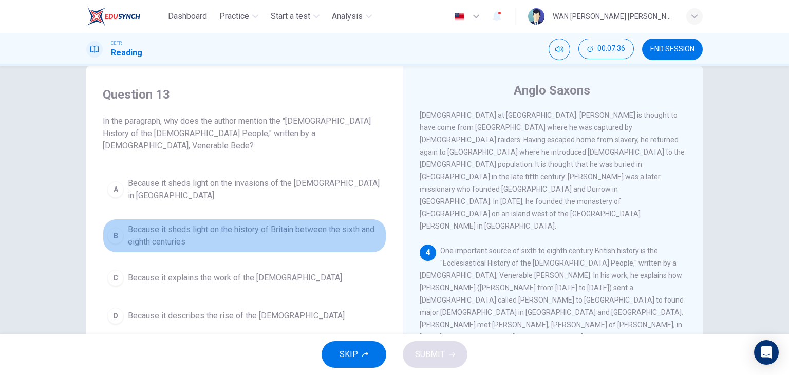
click at [269, 224] on span "Because it sheds light on the history of Britain between the sixth and eighth c…" at bounding box center [255, 236] width 254 height 25
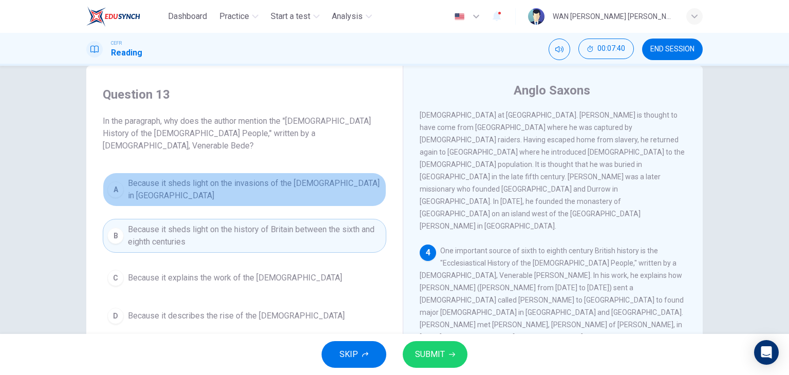
click at [270, 177] on span "Because it sheds light on the invasions of the [DEMOGRAPHIC_DATA] in [GEOGRAPHI…" at bounding box center [255, 189] width 254 height 25
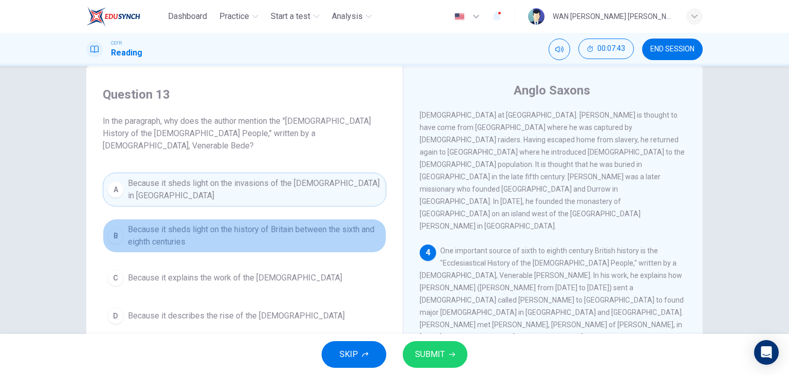
click at [309, 224] on span "Because it sheds light on the history of Britain between the sixth and eighth c…" at bounding box center [255, 236] width 254 height 25
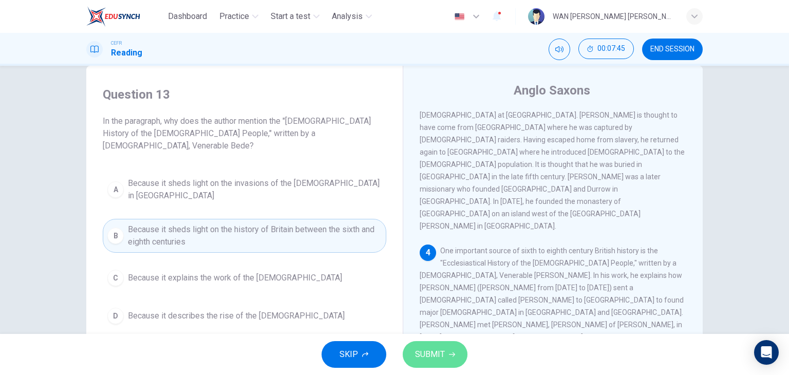
click at [451, 360] on button "SUBMIT" at bounding box center [435, 354] width 65 height 27
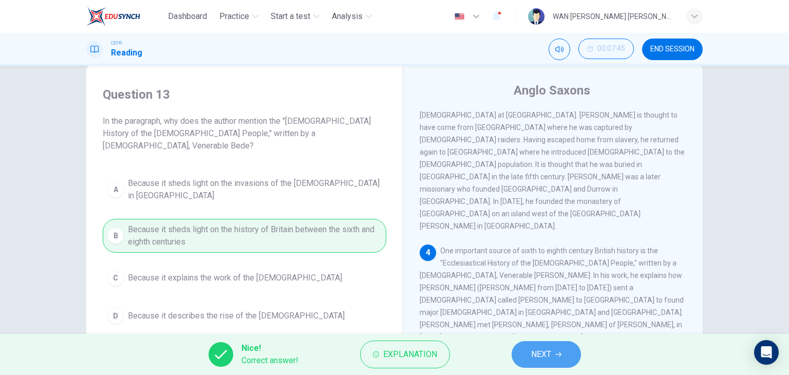
click at [541, 364] on button "NEXT" at bounding box center [546, 354] width 69 height 27
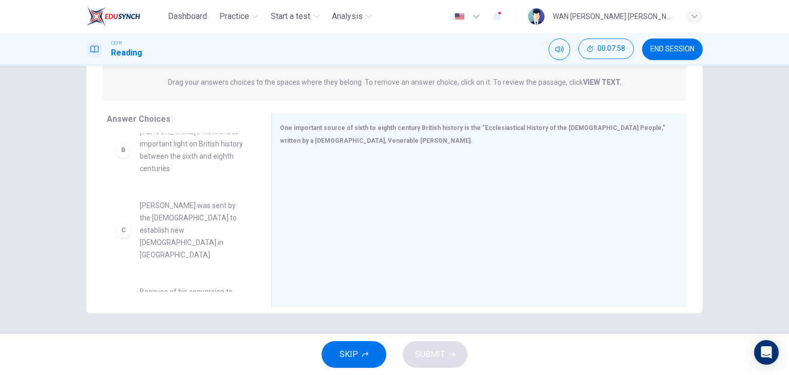
scroll to position [106, 0]
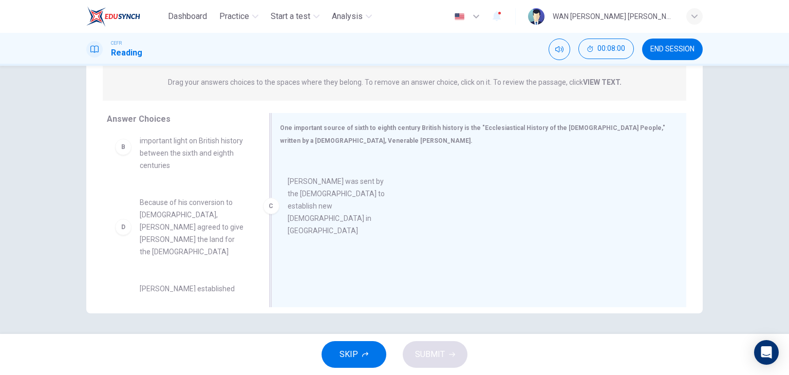
drag, startPoint x: 180, startPoint y: 199, endPoint x: 334, endPoint y: 191, distance: 153.4
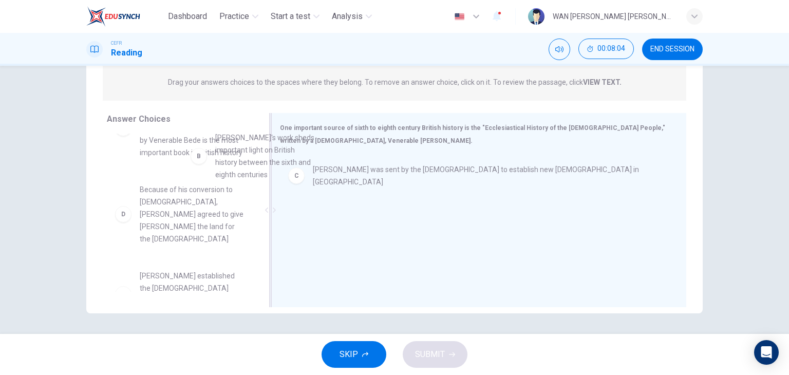
scroll to position [9, 0]
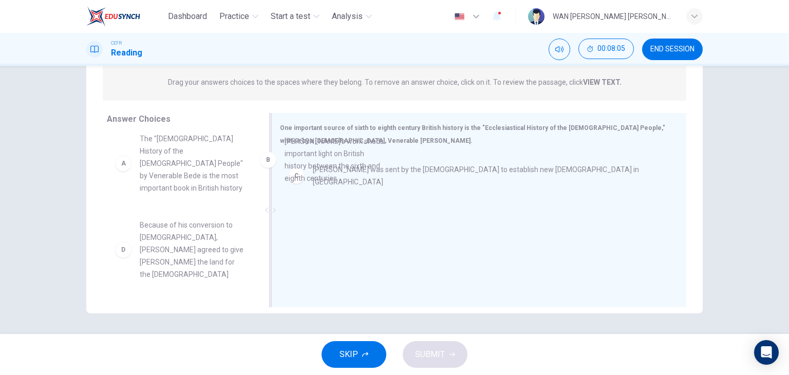
drag, startPoint x: 194, startPoint y: 205, endPoint x: 345, endPoint y: 170, distance: 154.6
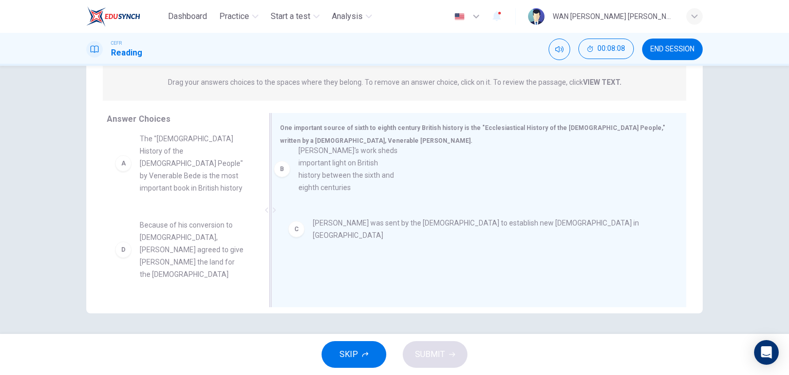
drag, startPoint x: 183, startPoint y: 231, endPoint x: 349, endPoint y: 161, distance: 179.7
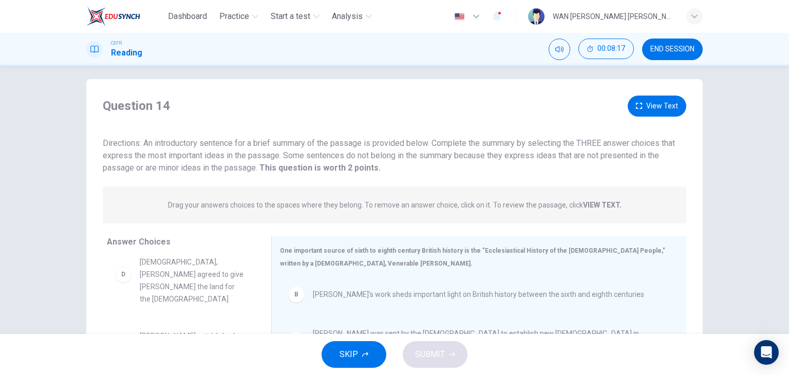
scroll to position [5, 0]
click at [648, 106] on button "View Text" at bounding box center [657, 108] width 59 height 21
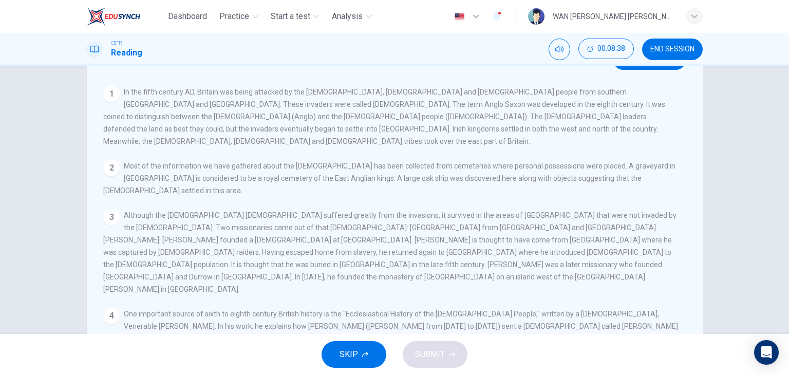
scroll to position [19, 0]
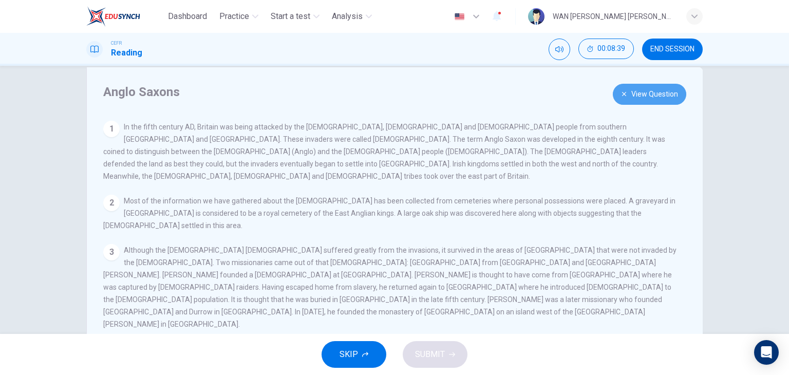
click at [654, 85] on button "View Question" at bounding box center [649, 94] width 73 height 21
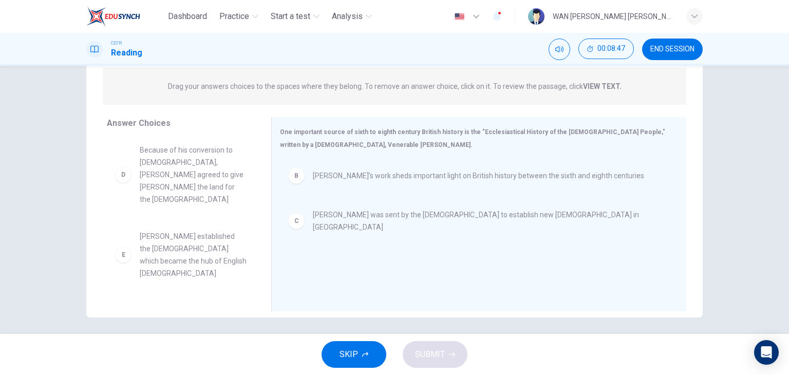
scroll to position [88, 0]
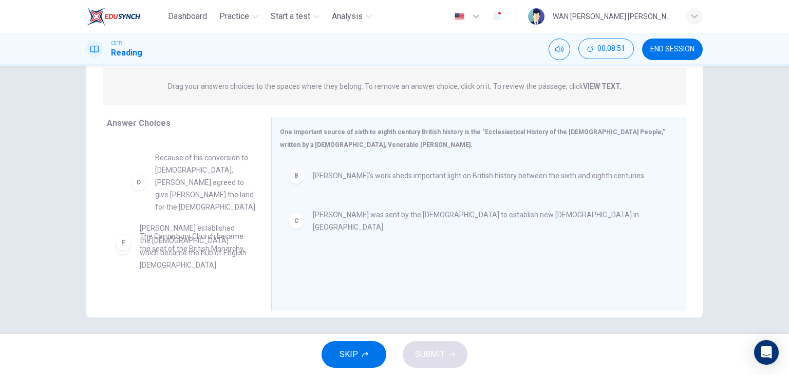
drag, startPoint x: 193, startPoint y: 179, endPoint x: 211, endPoint y: 187, distance: 19.4
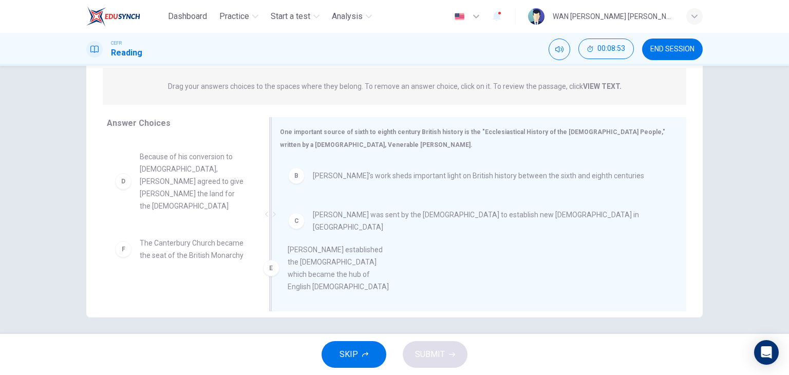
drag, startPoint x: 178, startPoint y: 238, endPoint x: 349, endPoint y: 243, distance: 170.7
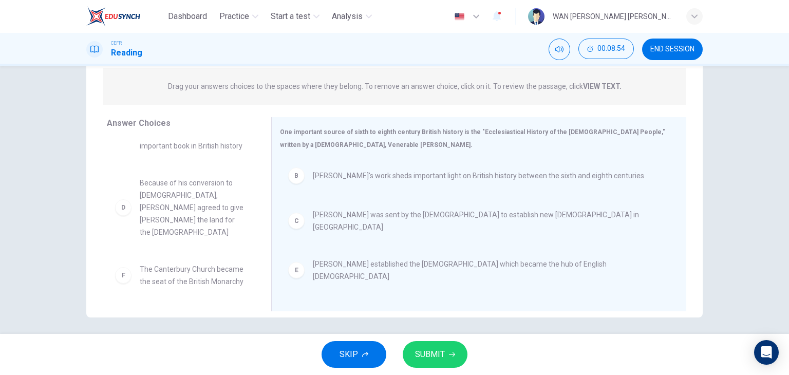
scroll to position [56, 0]
click at [431, 350] on span "SUBMIT" at bounding box center [430, 354] width 30 height 14
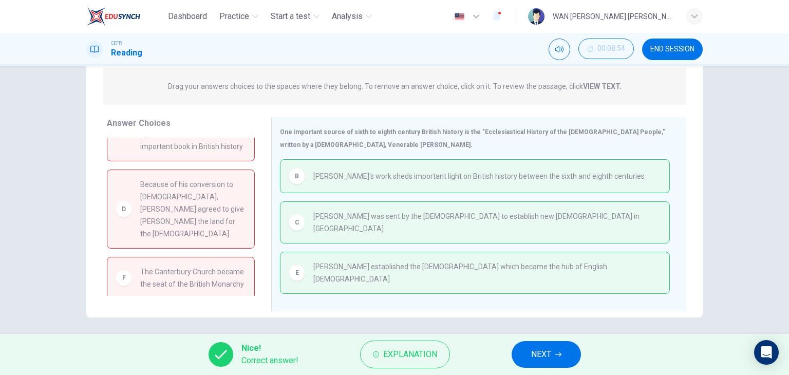
click at [541, 353] on span "NEXT" at bounding box center [541, 354] width 20 height 14
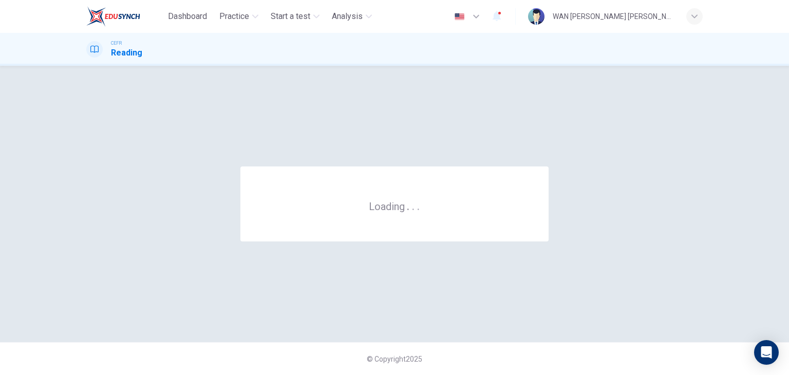
scroll to position [0, 0]
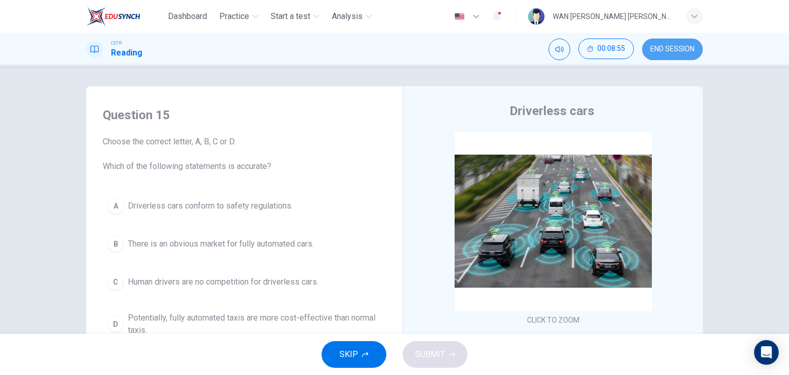
click at [664, 51] on span "END SESSION" at bounding box center [673, 49] width 44 height 8
